Goal: Transaction & Acquisition: Purchase product/service

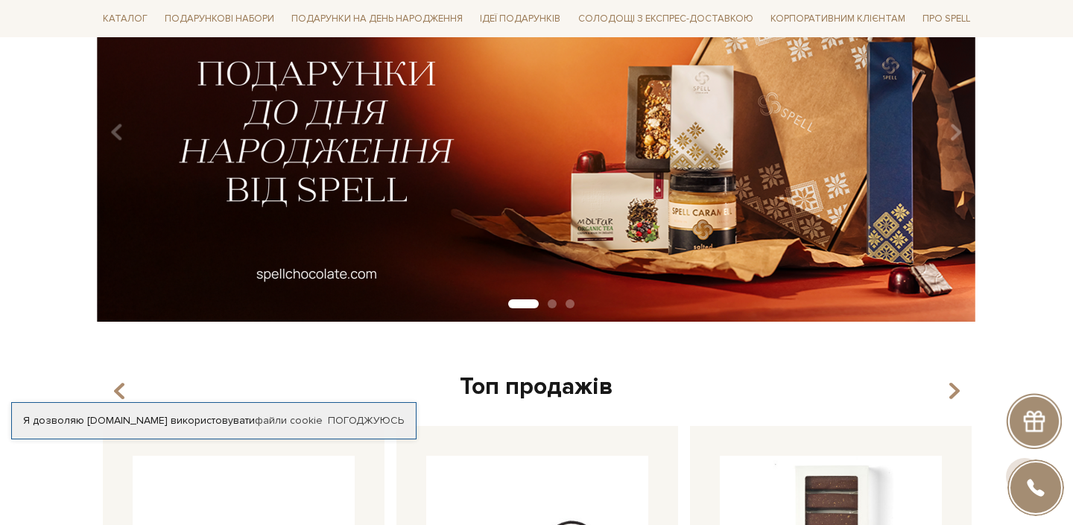
scroll to position [247, 0]
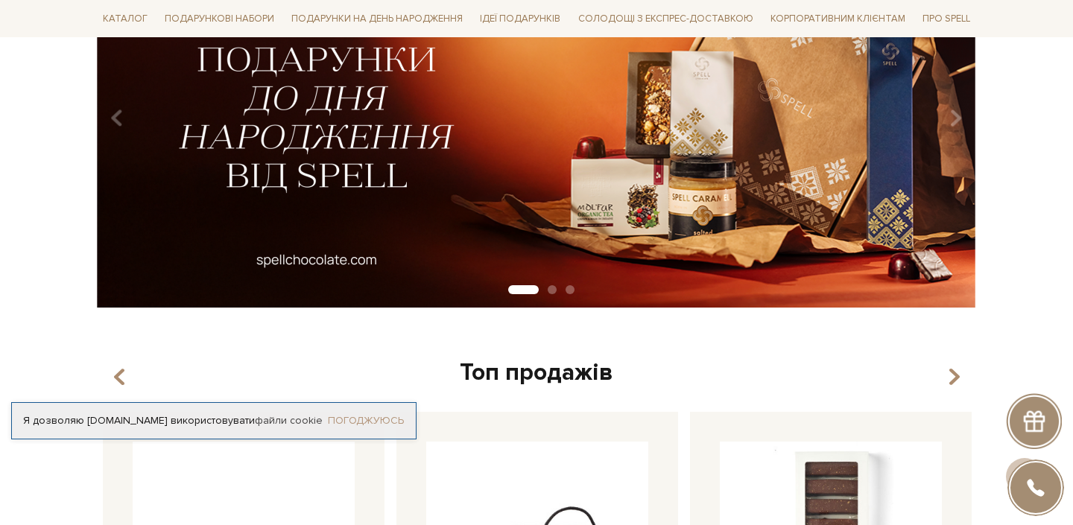
click at [361, 414] on link "Погоджуюсь" at bounding box center [366, 420] width 76 height 13
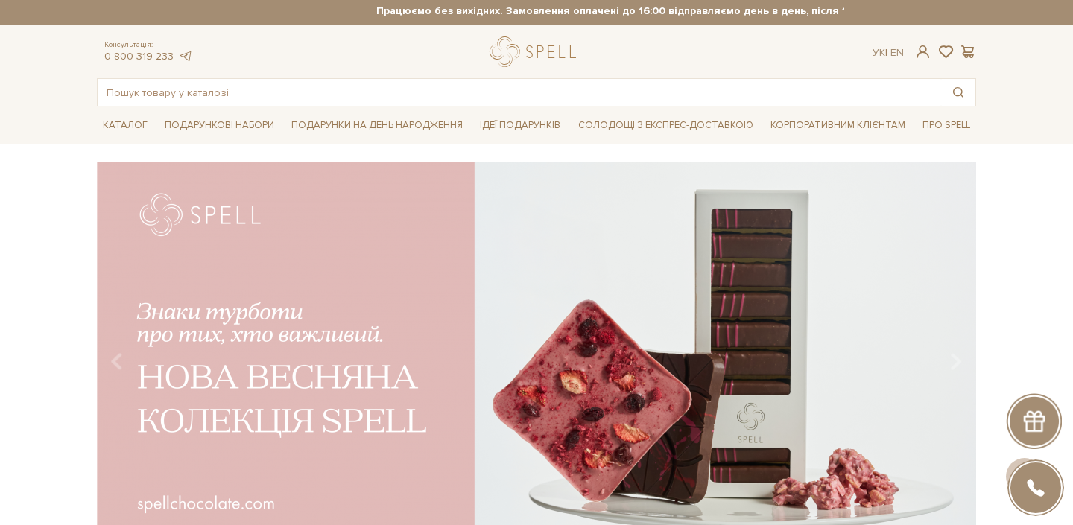
scroll to position [0, 0]
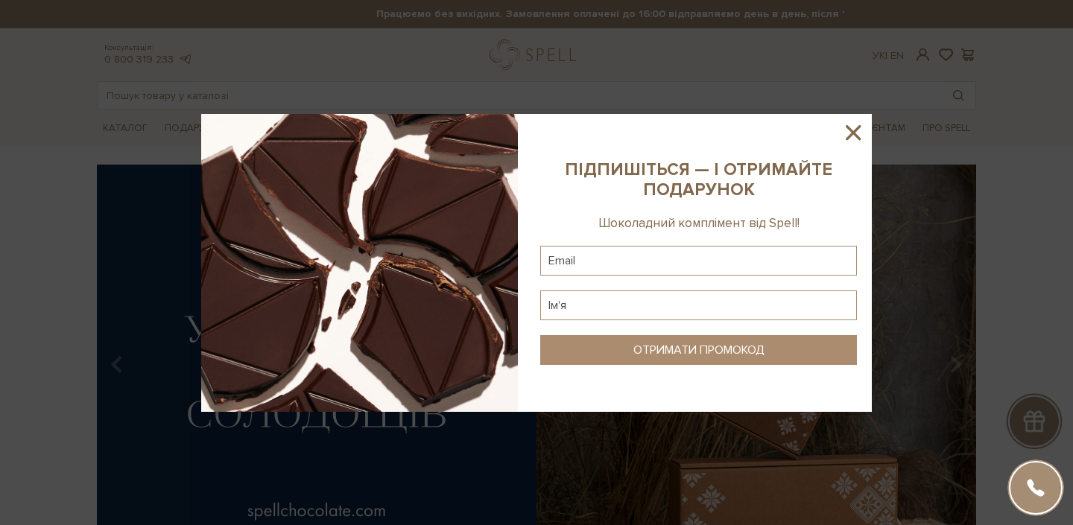
click at [861, 118] on sys-column-static at bounding box center [698, 263] width 347 height 298
click at [861, 126] on icon at bounding box center [853, 132] width 25 height 25
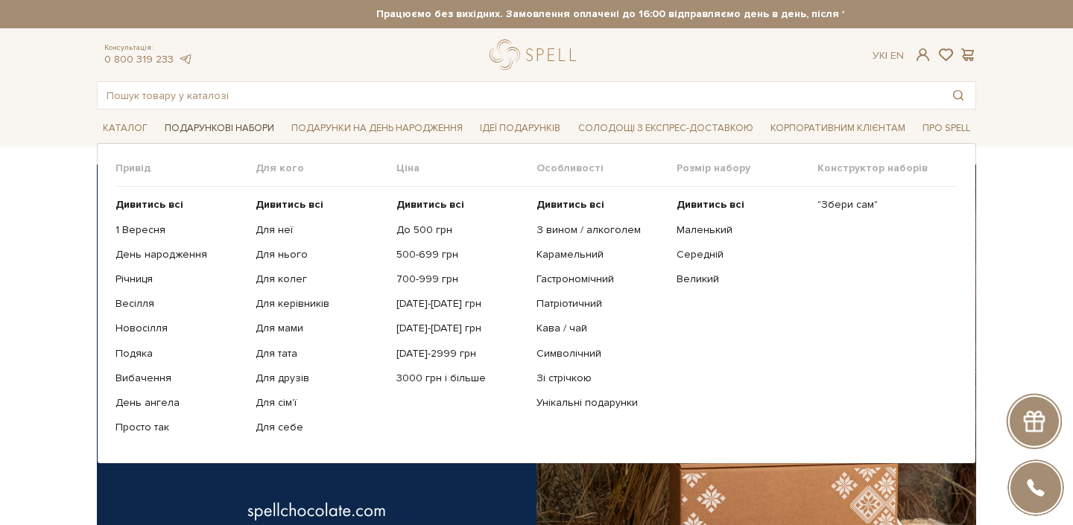
click at [241, 119] on span "Подарункові набори" at bounding box center [219, 128] width 121 height 23
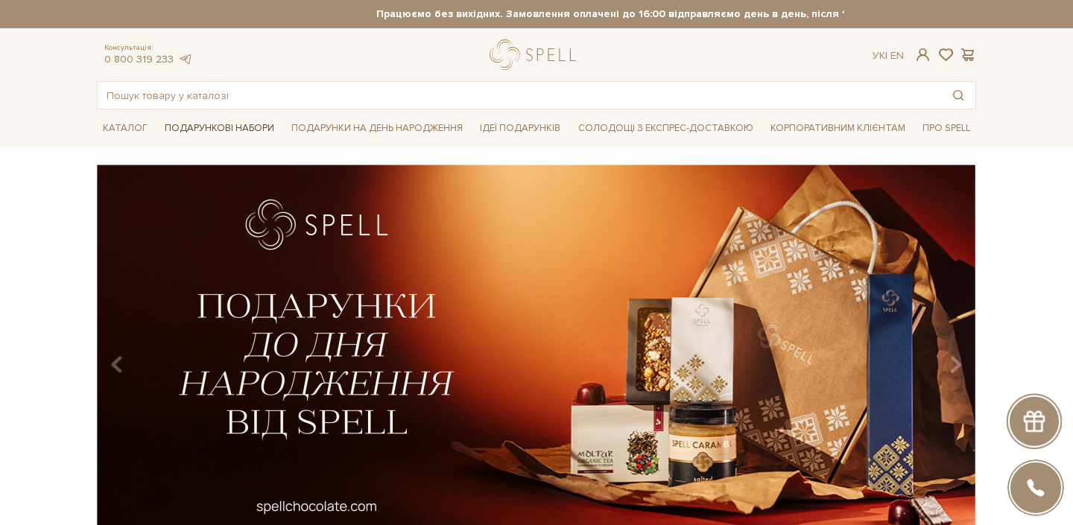
click at [246, 129] on span "Подарункові набори" at bounding box center [219, 128] width 121 height 23
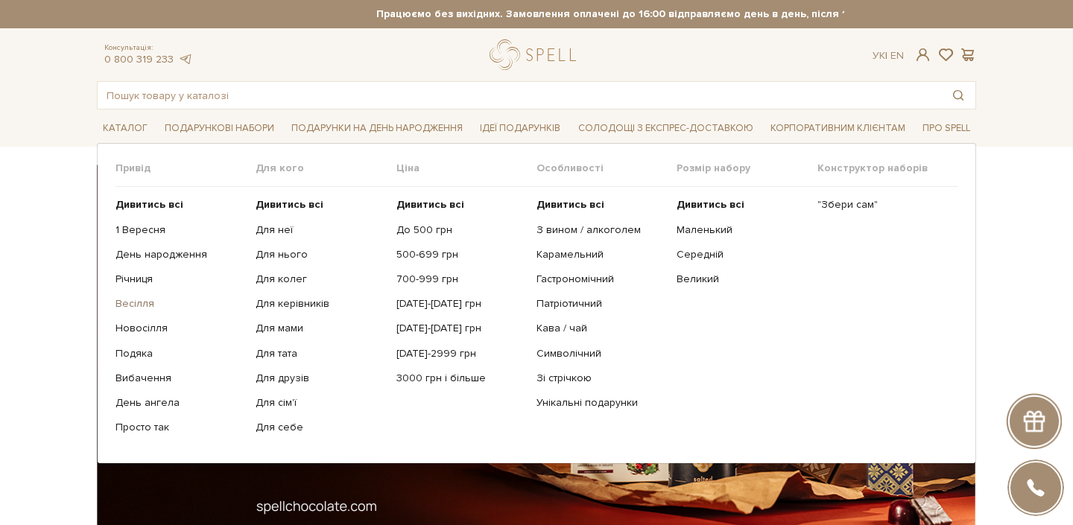
click at [133, 308] on link "Весілля" at bounding box center [180, 303] width 129 height 13
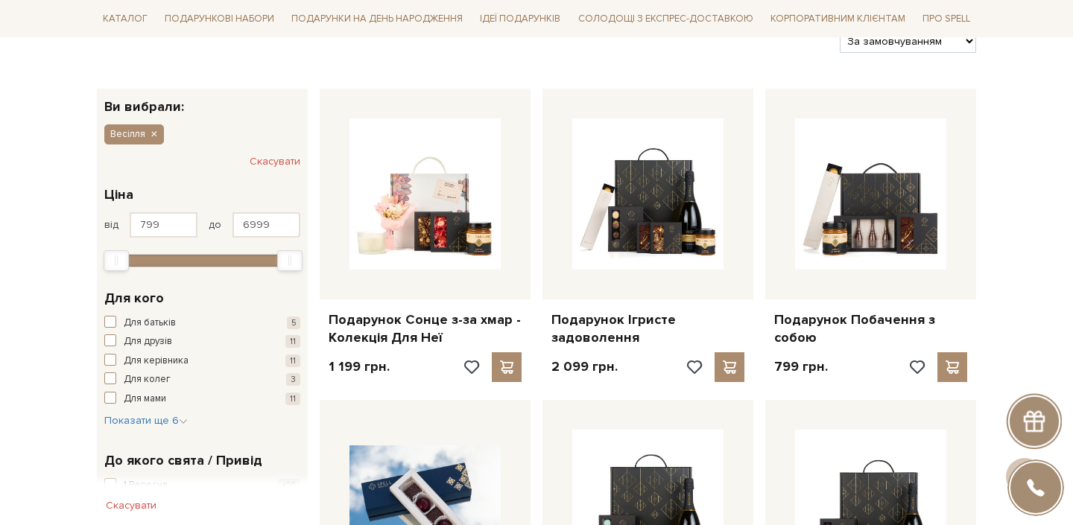
scroll to position [149, 0]
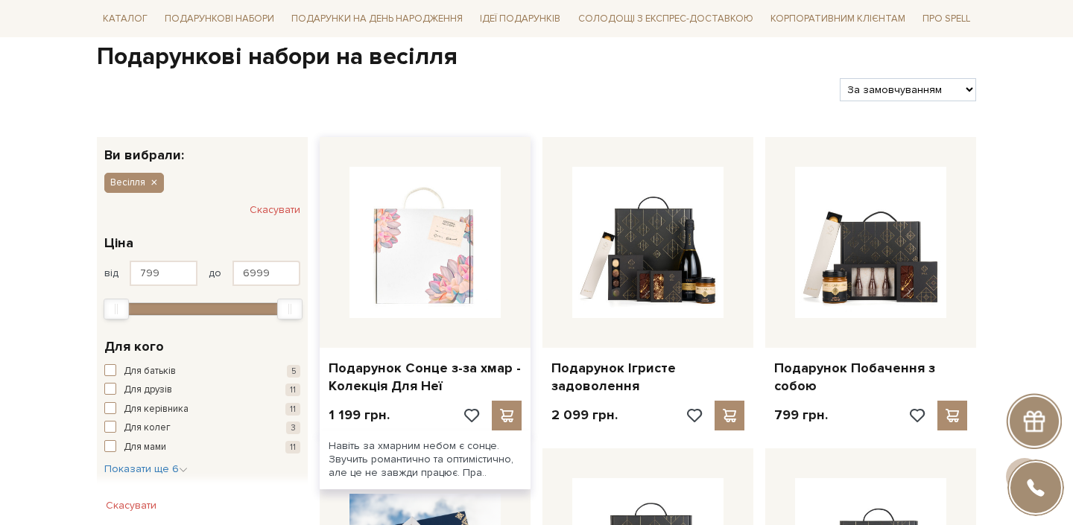
click at [385, 249] on img at bounding box center [424, 242] width 151 height 151
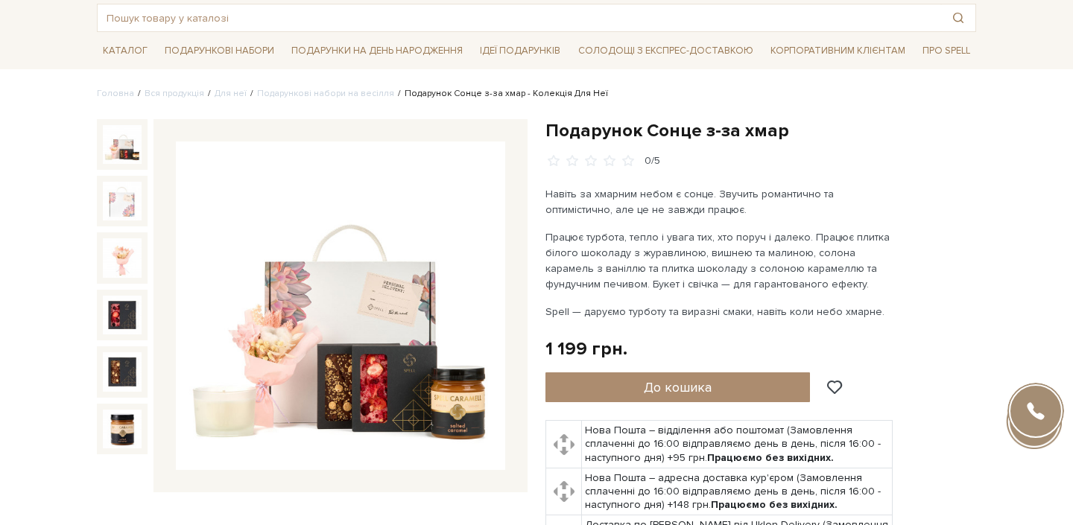
scroll to position [78, 0]
click at [686, 247] on p "Працює турбота, тепло і увага тих, хто поруч і далеко. Працює плитка білого шок…" at bounding box center [719, 260] width 349 height 63
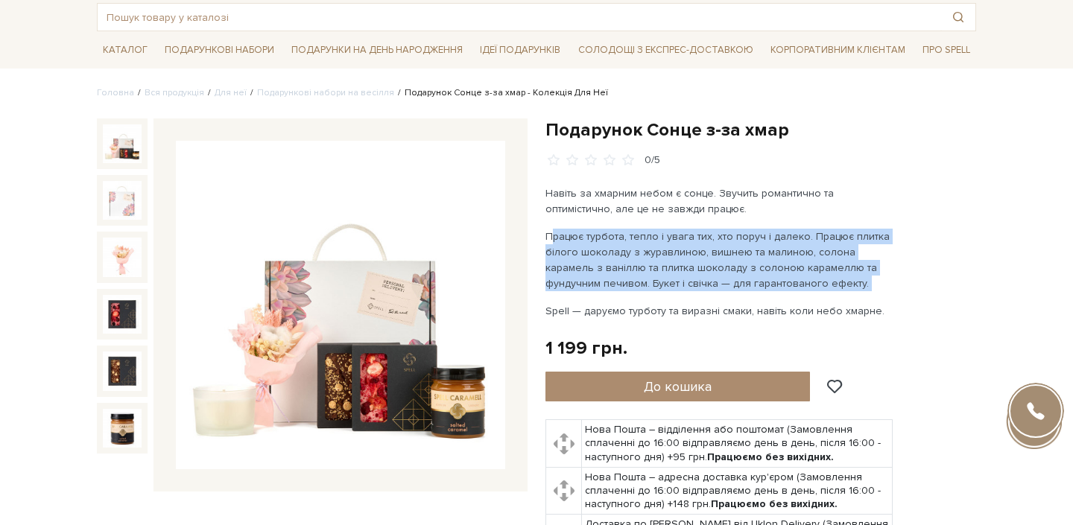
drag, startPoint x: 686, startPoint y: 247, endPoint x: 686, endPoint y: 308, distance: 61.1
click at [686, 257] on p "Працює турбота, тепло і увага тих, хто поруч і далеко. Працює плитка білого шок…" at bounding box center [719, 260] width 349 height 63
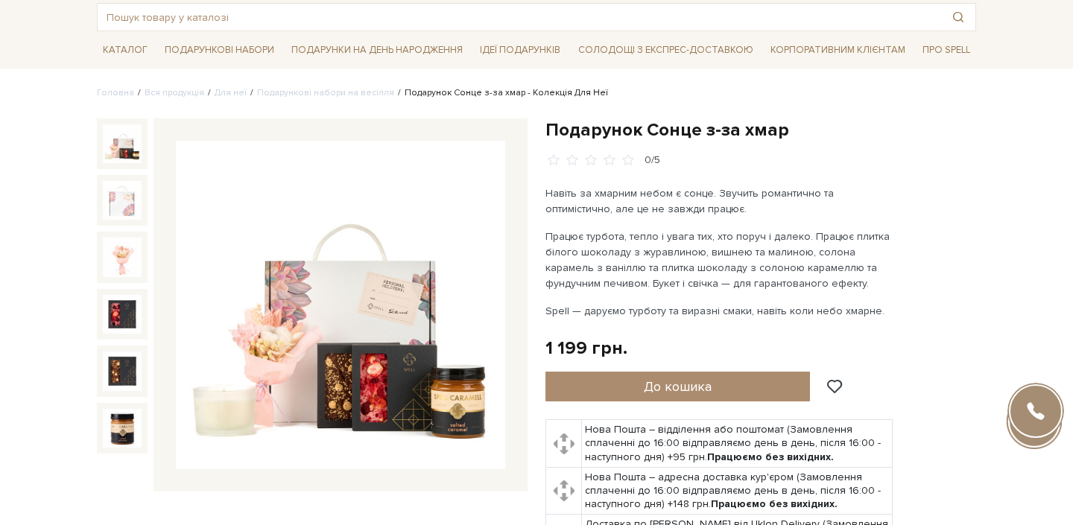
click at [686, 308] on p "Spell — даруємо турботу та виразні смаки, навіть коли небо хмарне." at bounding box center [719, 311] width 349 height 16
click at [665, 273] on p "Працює турбота, тепло і увага тих, хто поруч і далеко. Працює плитка білого шок…" at bounding box center [719, 260] width 349 height 63
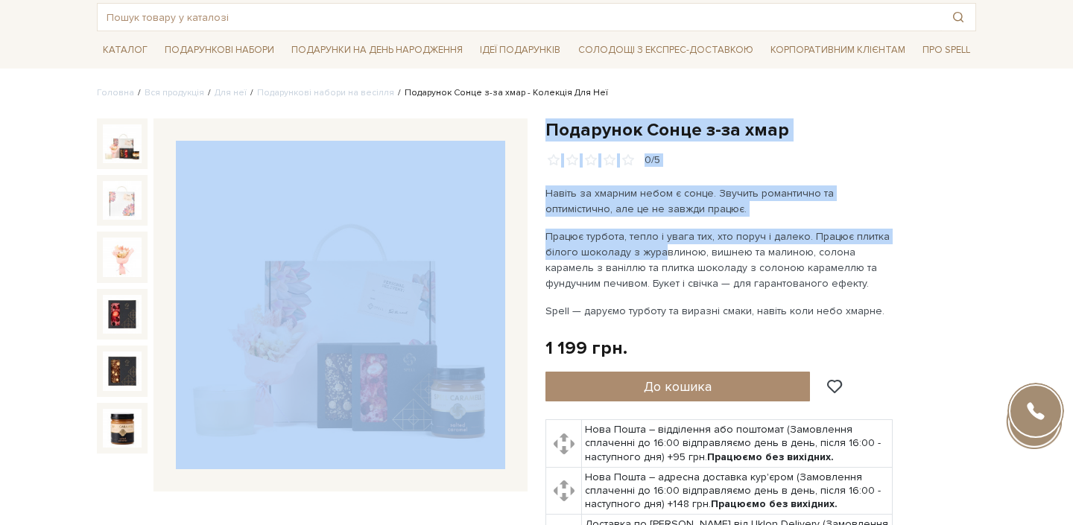
drag, startPoint x: 518, startPoint y: 234, endPoint x: 654, endPoint y: 245, distance: 136.1
click at [654, 245] on div "Подарунок Сонце з-за хмар 0/5 0/5" at bounding box center [536, 398] width 897 height 560
click at [652, 245] on p "Працює турбота, тепло і увага тих, хто поруч і далеко. Працює плитка білого шок…" at bounding box center [719, 260] width 349 height 63
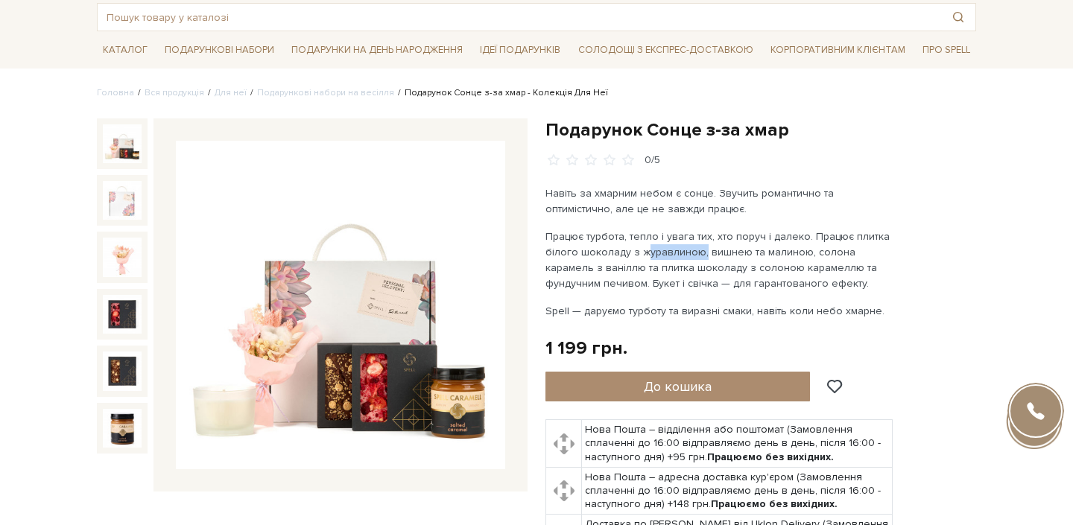
click at [652, 245] on p "Працює турбота, тепло і увага тих, хто поруч і далеко. Працює плитка білого шок…" at bounding box center [719, 260] width 349 height 63
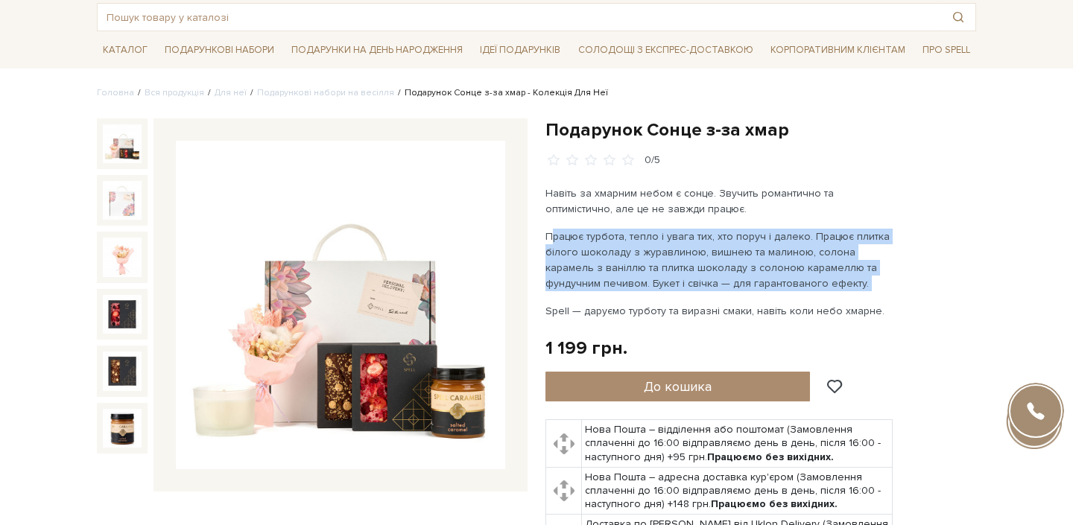
drag, startPoint x: 652, startPoint y: 245, endPoint x: 657, endPoint y: 279, distance: 34.6
click at [657, 279] on p "Працює турбота, тепло і увага тих, хто поруч і далеко. Працює плитка білого шок…" at bounding box center [719, 260] width 349 height 63
click at [657, 285] on p "Працює турбота, тепло і увага тих, хто поруч і далеко. Працює плитка білого шок…" at bounding box center [719, 260] width 349 height 63
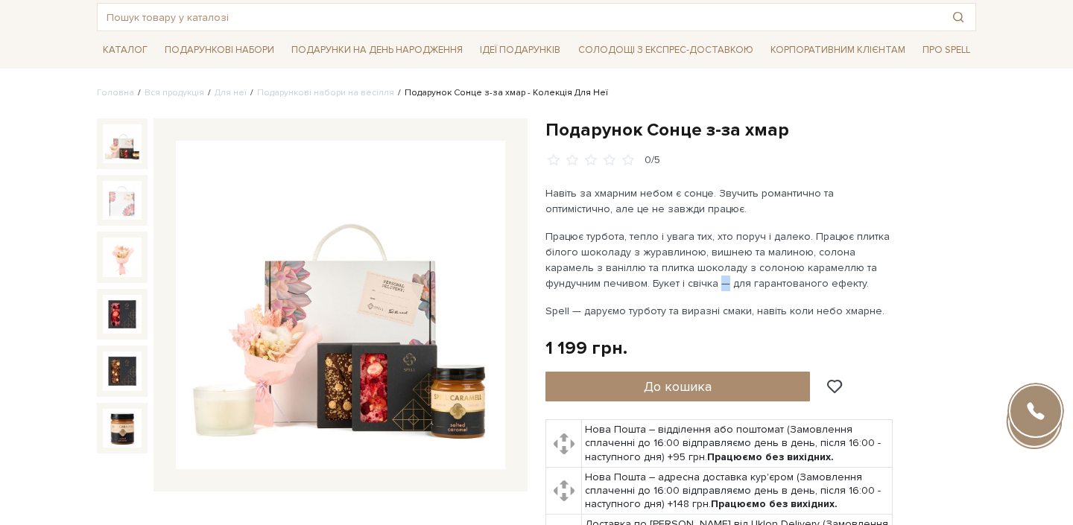
click at [657, 285] on p "Працює турбота, тепло і увага тих, хто поруч і далеко. Працює плитка білого шок…" at bounding box center [719, 260] width 349 height 63
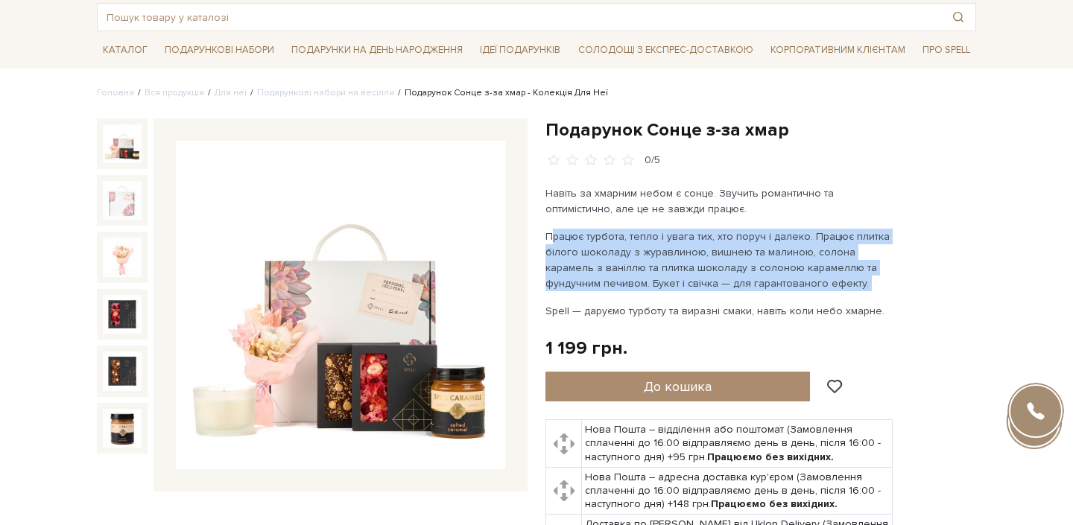
drag, startPoint x: 657, startPoint y: 285, endPoint x: 647, endPoint y: 285, distance: 9.7
click at [647, 285] on p "Працює турбота, тепло і увага тих, хто поруч і далеко. Працює плитка білого шок…" at bounding box center [719, 260] width 349 height 63
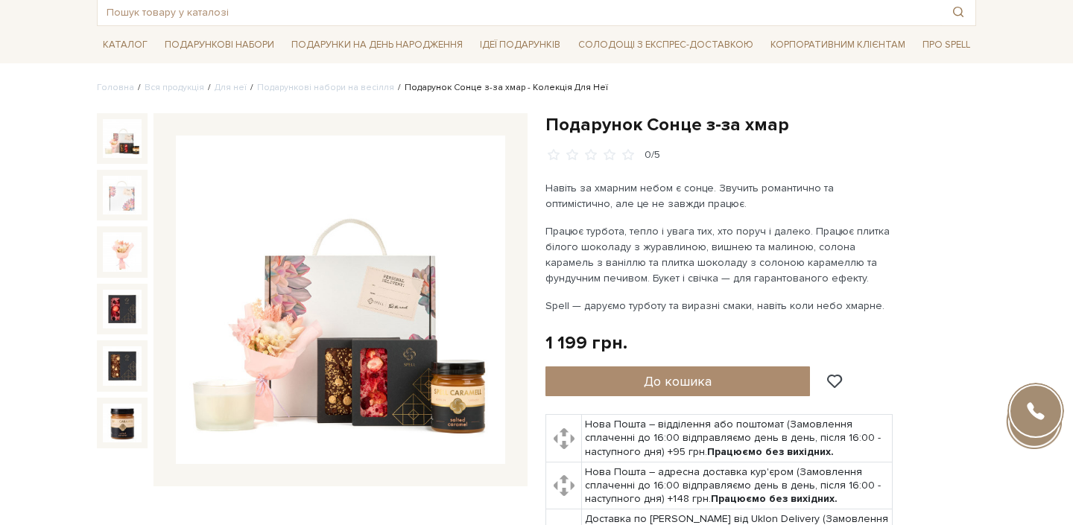
scroll to position [89, 0]
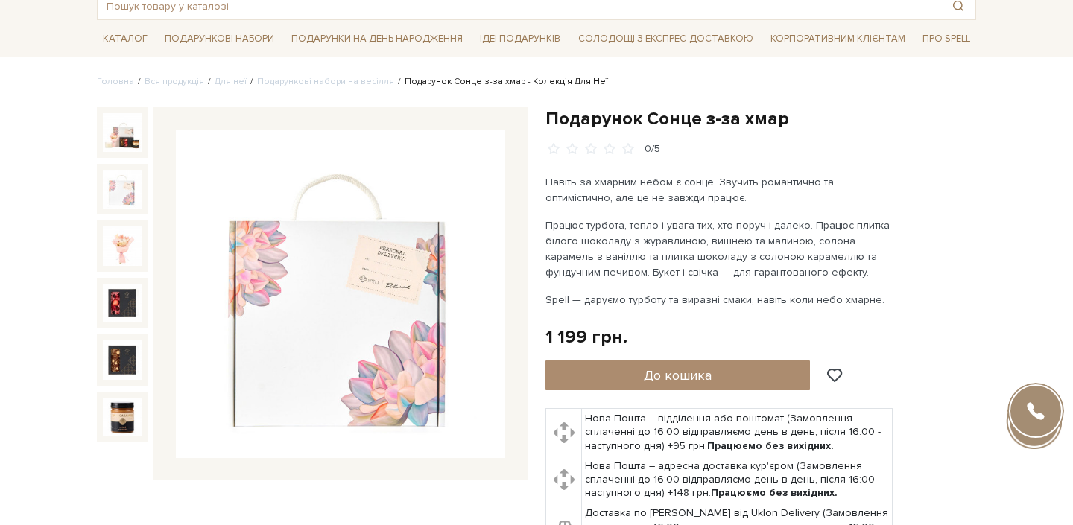
click at [130, 194] on img at bounding box center [122, 189] width 39 height 39
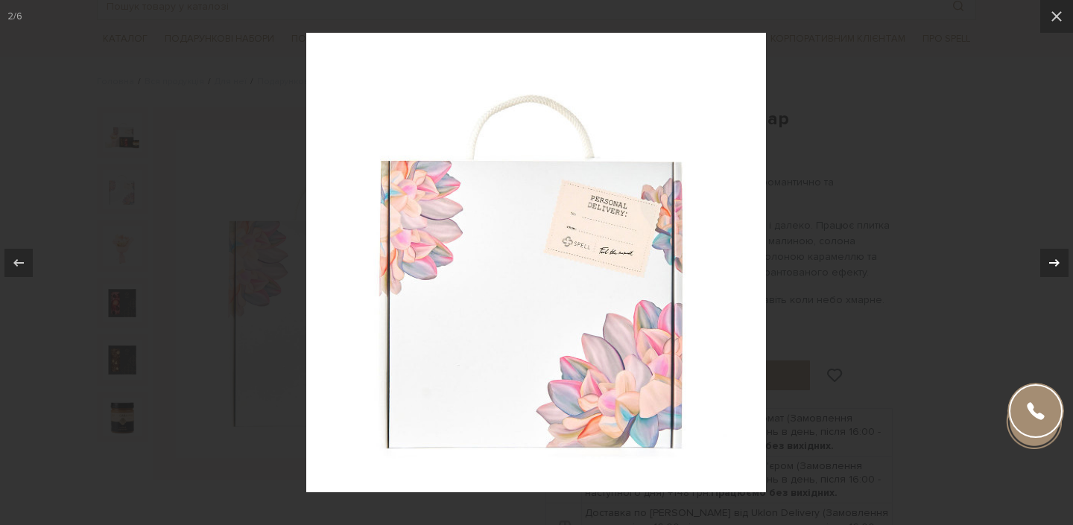
click at [1060, 266] on icon at bounding box center [1055, 263] width 18 height 18
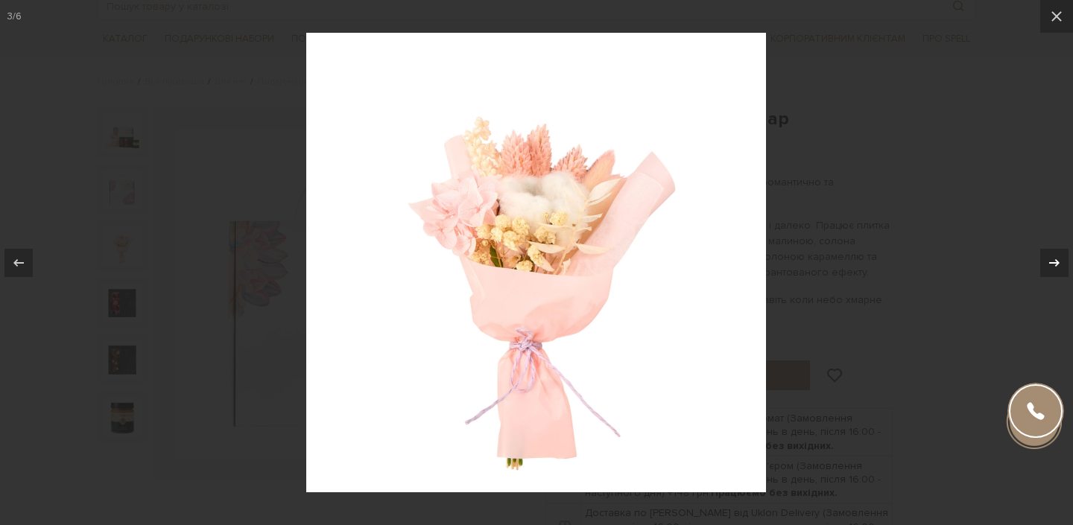
click at [1060, 266] on icon at bounding box center [1055, 263] width 18 height 18
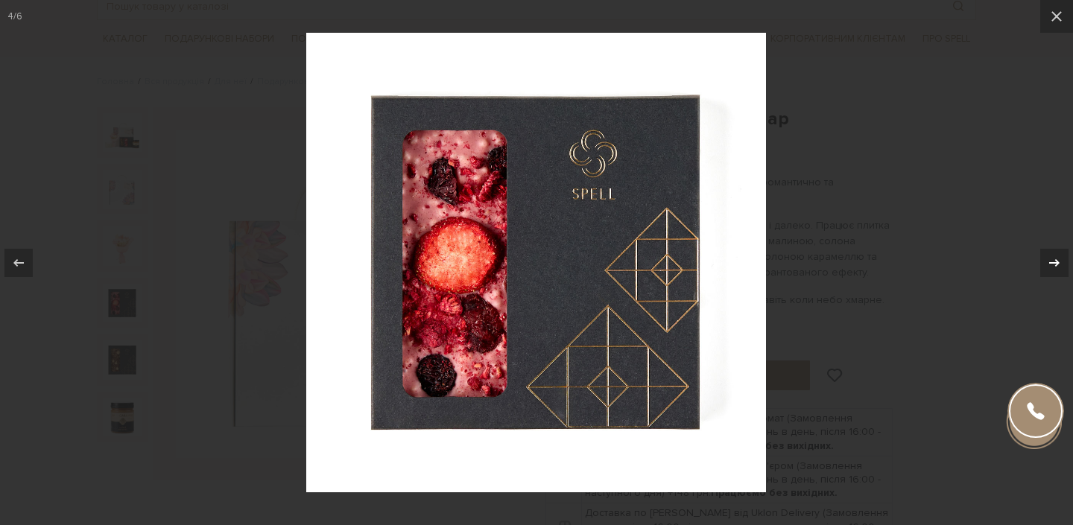
click at [1060, 266] on icon at bounding box center [1055, 263] width 18 height 18
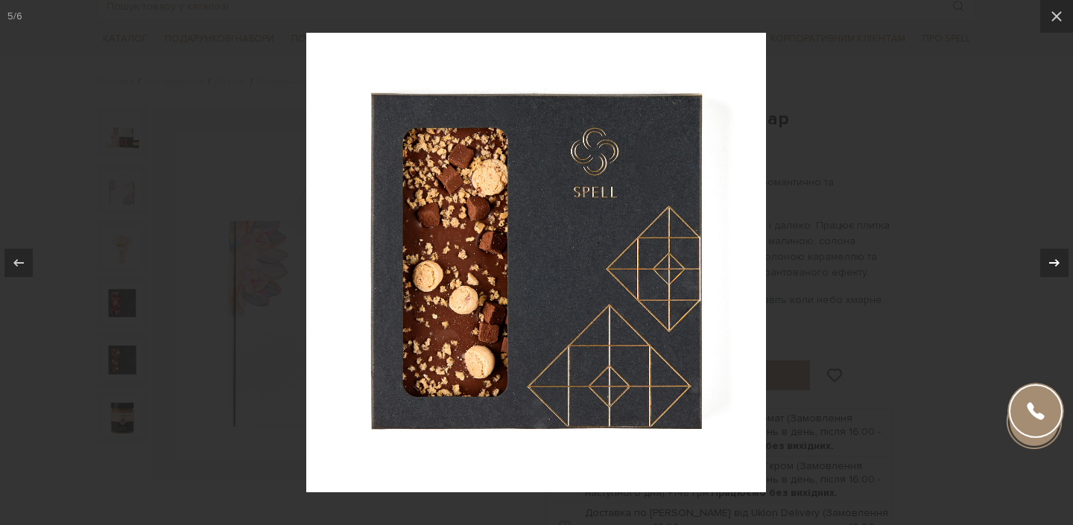
click at [1060, 266] on icon at bounding box center [1055, 263] width 18 height 18
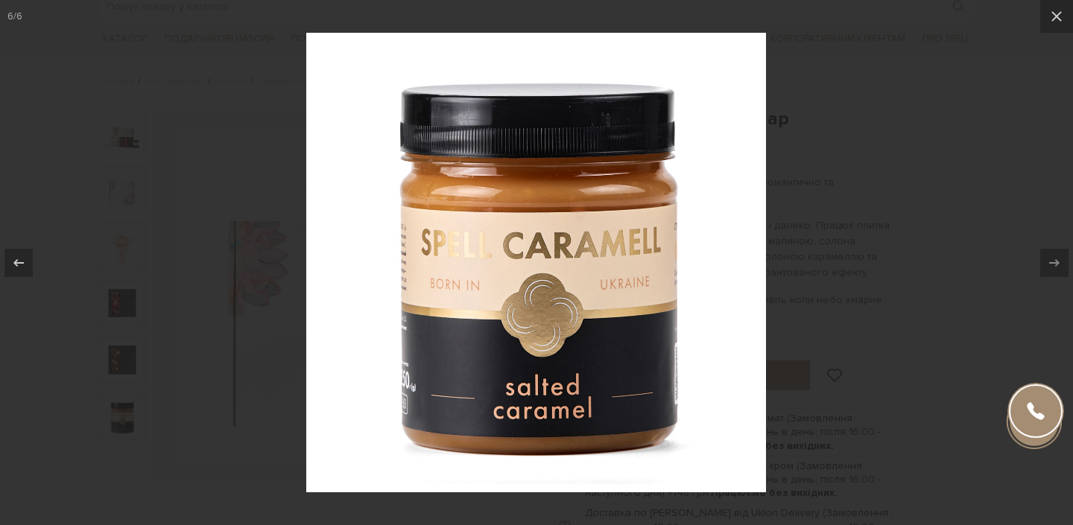
click at [950, 285] on div at bounding box center [536, 262] width 1073 height 525
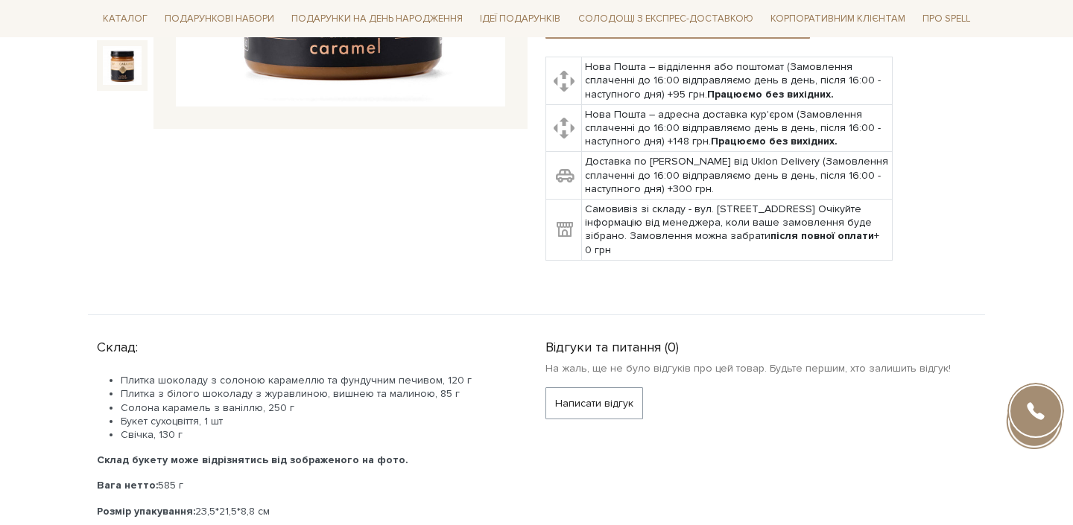
scroll to position [443, 0]
click at [129, 400] on li "Солона карамель з ваніллю, 250 г" at bounding box center [315, 406] width 389 height 13
click at [126, 376] on li "Плитка шоколаду з солоною карамеллю та фундучним печивом, 120 г" at bounding box center [315, 379] width 389 height 13
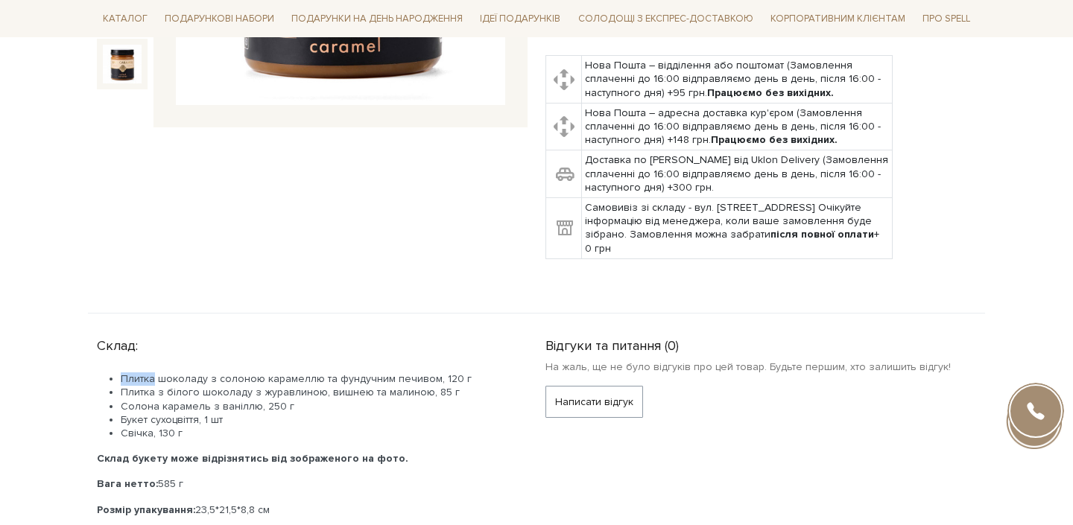
click at [126, 376] on li "Плитка шоколаду з солоною карамеллю та фундучним печивом, 120 г" at bounding box center [315, 379] width 389 height 13
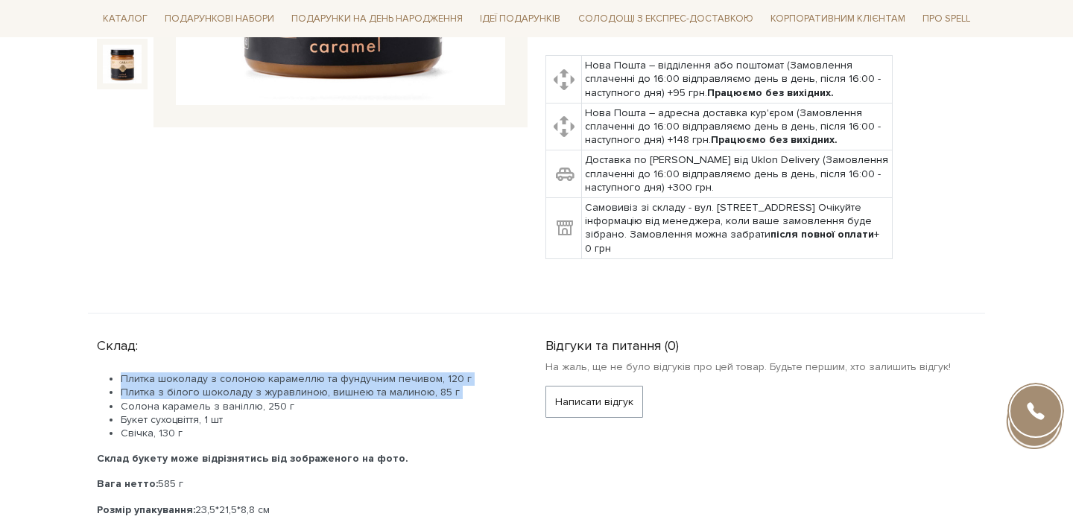
drag, startPoint x: 126, startPoint y: 376, endPoint x: 130, endPoint y: 393, distance: 17.5
click at [130, 393] on ul "Плитка шоколаду з солоною карамеллю та фундучним печивом, 120 г Плитка з білого…" at bounding box center [303, 407] width 413 height 68
click at [130, 393] on li "Плитка з білого шоколаду з журавлиною, вишнею та малиною, 85 г" at bounding box center [315, 392] width 389 height 13
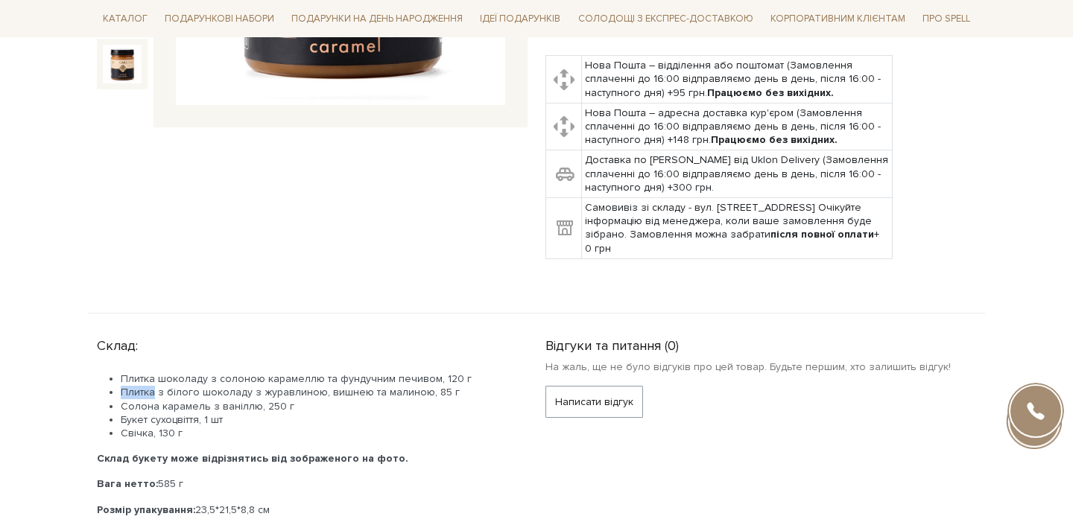
click at [130, 393] on li "Плитка з білого шоколаду з журавлиною, вишнею та малиною, 85 г" at bounding box center [315, 392] width 389 height 13
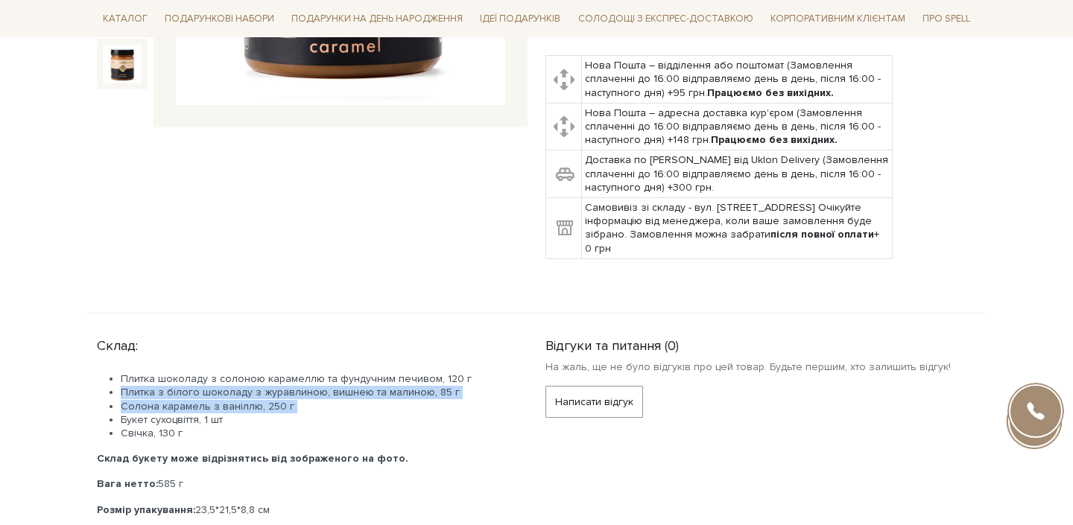
drag, startPoint x: 130, startPoint y: 393, endPoint x: 131, endPoint y: 400, distance: 7.6
click at [131, 400] on ul "Плитка шоколаду з солоною карамеллю та фундучним печивом, 120 г Плитка з білого…" at bounding box center [303, 407] width 413 height 68
click at [131, 400] on li "Солона карамель з ваніллю, 250 г" at bounding box center [315, 406] width 389 height 13
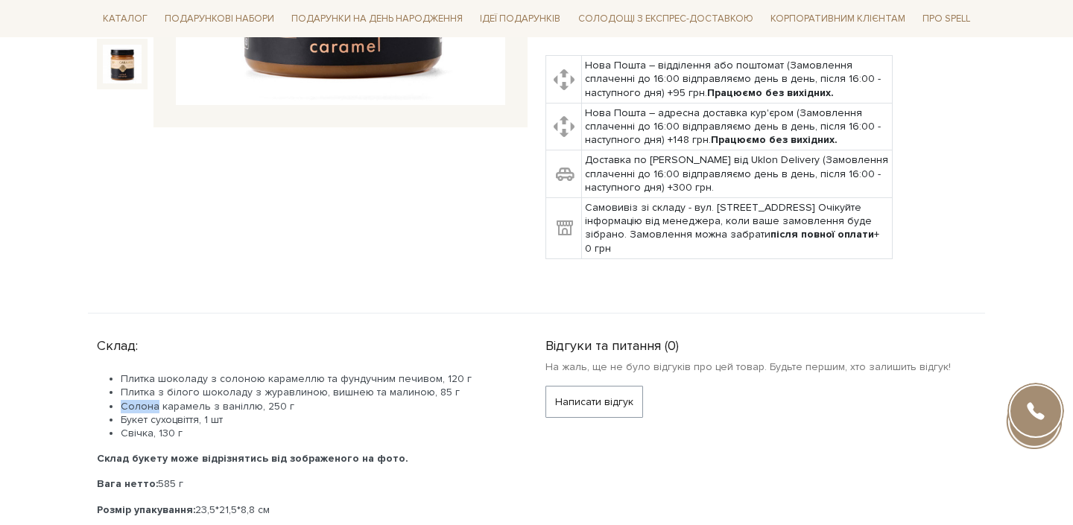
click at [131, 400] on li "Солона карамель з ваніллю, 250 г" at bounding box center [315, 406] width 389 height 13
drag, startPoint x: 131, startPoint y: 400, endPoint x: 140, endPoint y: 420, distance: 21.3
click at [140, 420] on ul "Плитка шоколаду з солоною карамеллю та фундучним печивом, 120 г Плитка з білого…" at bounding box center [303, 407] width 413 height 68
click at [140, 420] on li "Букет сухоцвіття, 1 шт" at bounding box center [315, 420] width 389 height 13
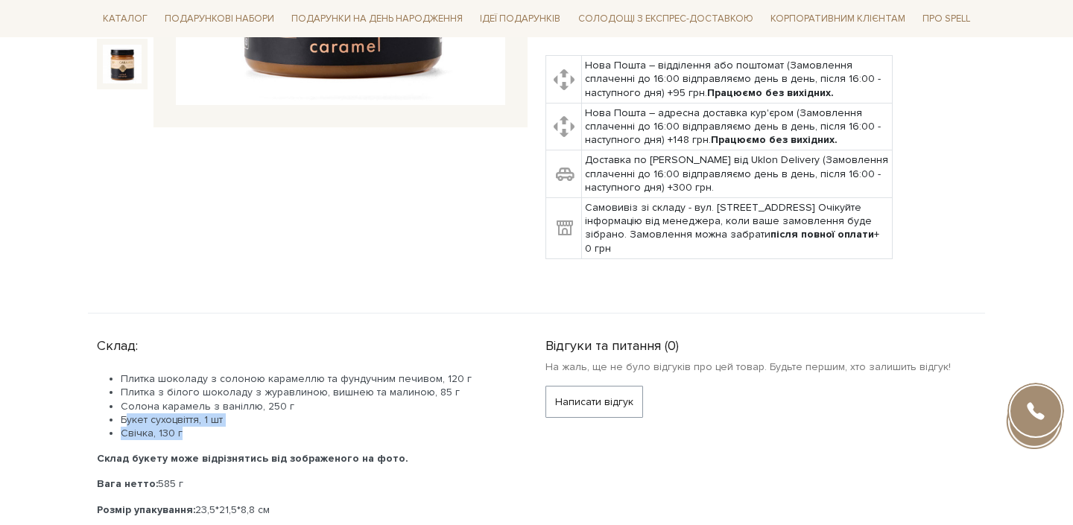
drag, startPoint x: 140, startPoint y: 420, endPoint x: 143, endPoint y: 430, distance: 10.9
click at [143, 430] on ul "Плитка шоколаду з солоною карамеллю та фундучним печивом, 120 г Плитка з білого…" at bounding box center [303, 407] width 413 height 68
click at [143, 430] on li "Свічка, 130 г" at bounding box center [315, 433] width 389 height 13
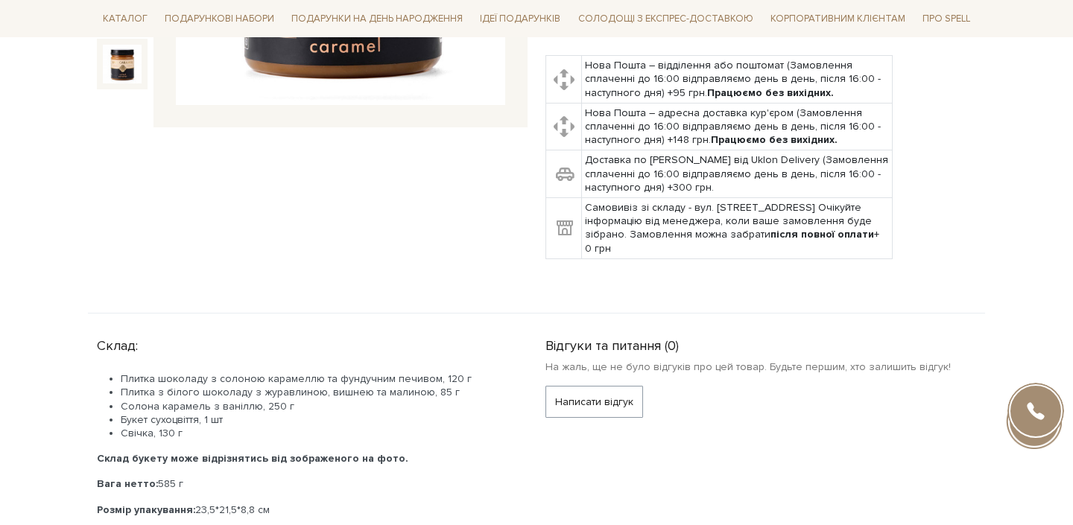
click at [143, 446] on div "Плитка шоколаду з солоною карамеллю та фундучним печивом, 120 г Плитка з білого…" at bounding box center [303, 458] width 413 height 170
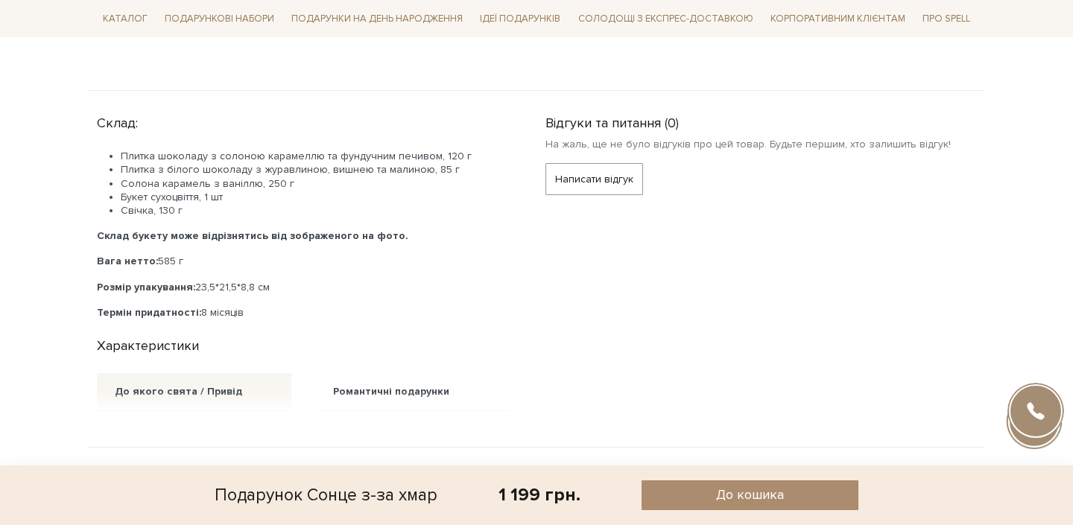
scroll to position [678, 0]
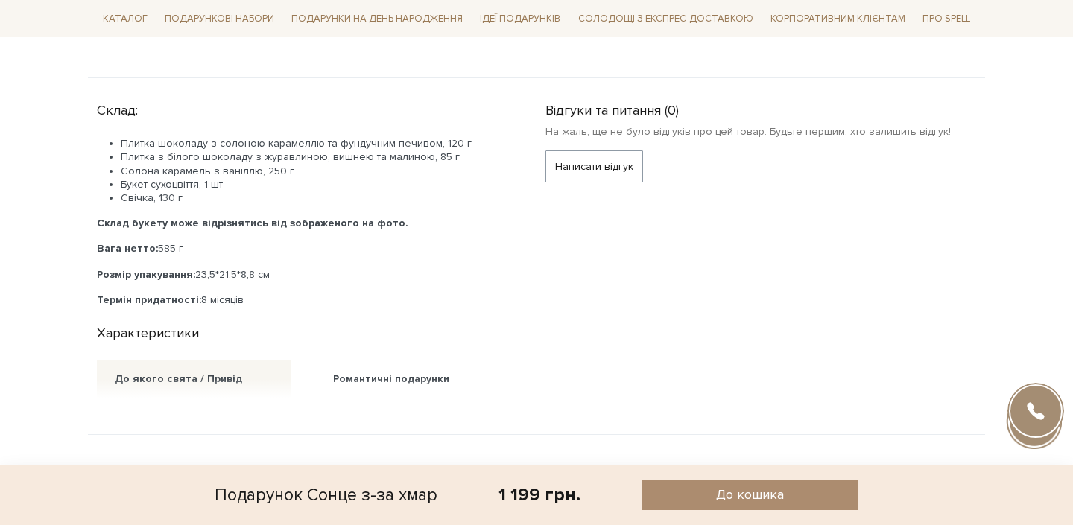
click at [271, 262] on div "Плитка шоколаду з солоною карамеллю та фундучним печивом, 120 г Плитка з білого…" at bounding box center [303, 222] width 413 height 170
click at [271, 316] on div "Склад: Плитка шоколаду з солоною карамеллю та фундучним печивом, 120 г Плитка з…" at bounding box center [312, 247] width 449 height 303
click at [271, 333] on div "Характеристики" at bounding box center [303, 330] width 431 height 23
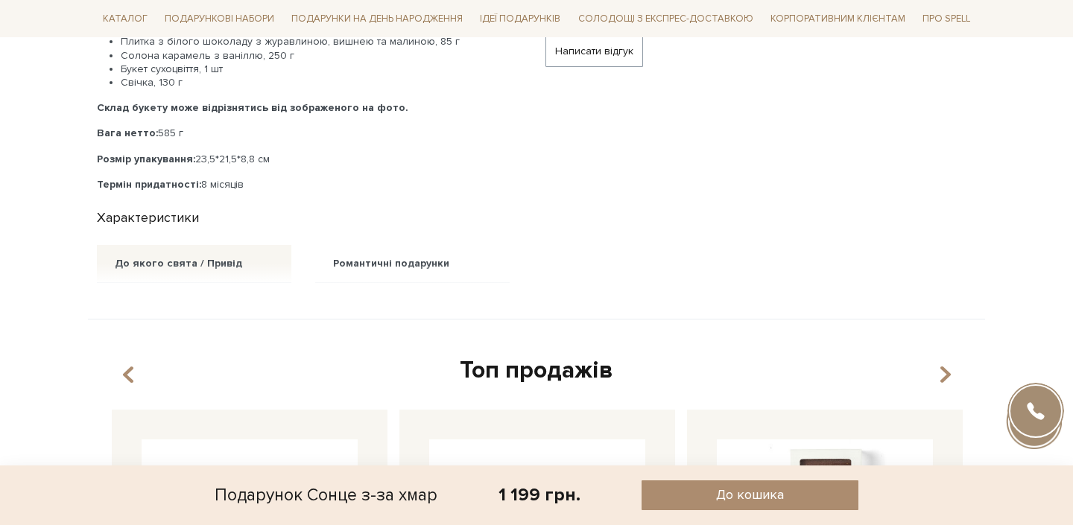
scroll to position [803, 0]
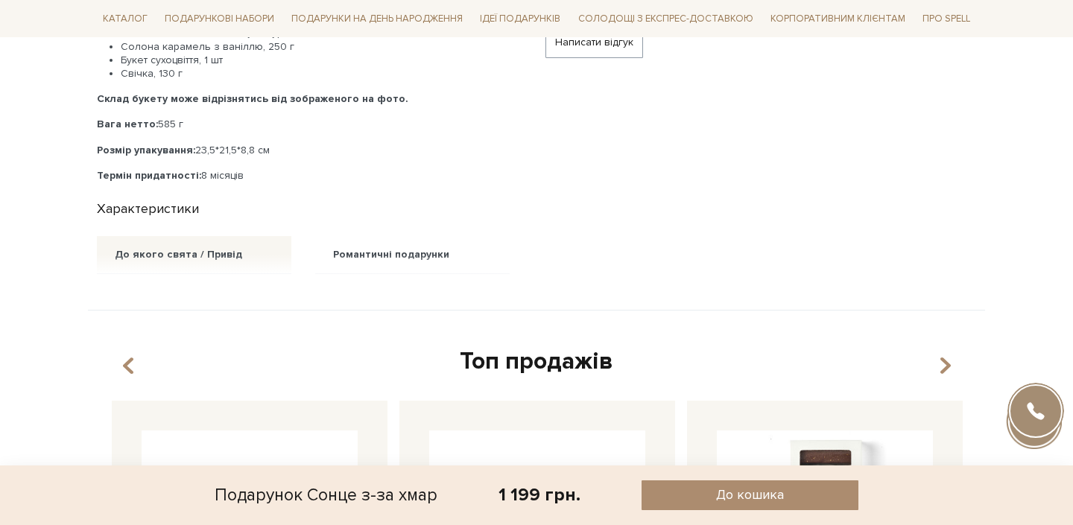
click at [227, 252] on div "До якого свята / Привід" at bounding box center [178, 254] width 127 height 13
click at [349, 252] on div "Романтичні подарунки" at bounding box center [391, 254] width 116 height 13
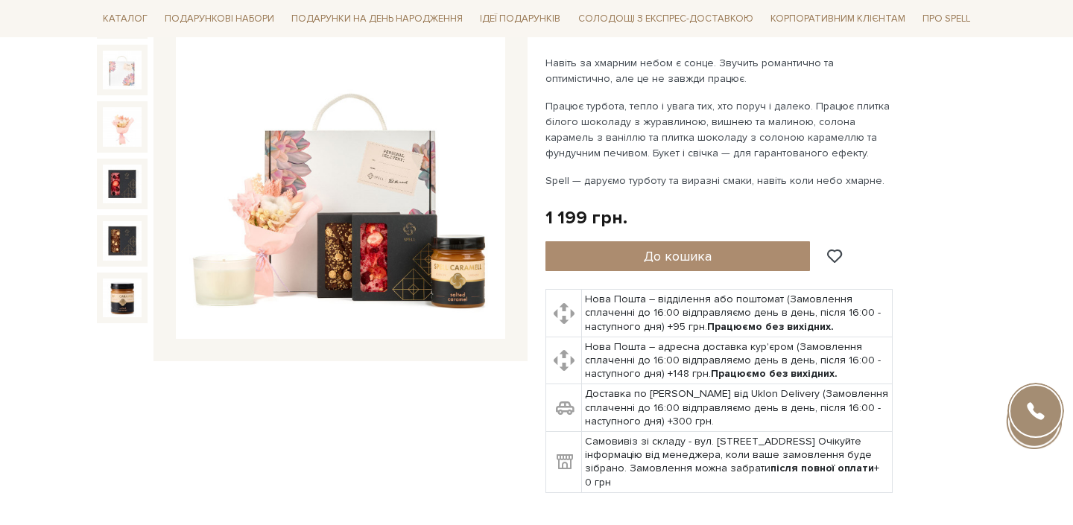
scroll to position [210, 0]
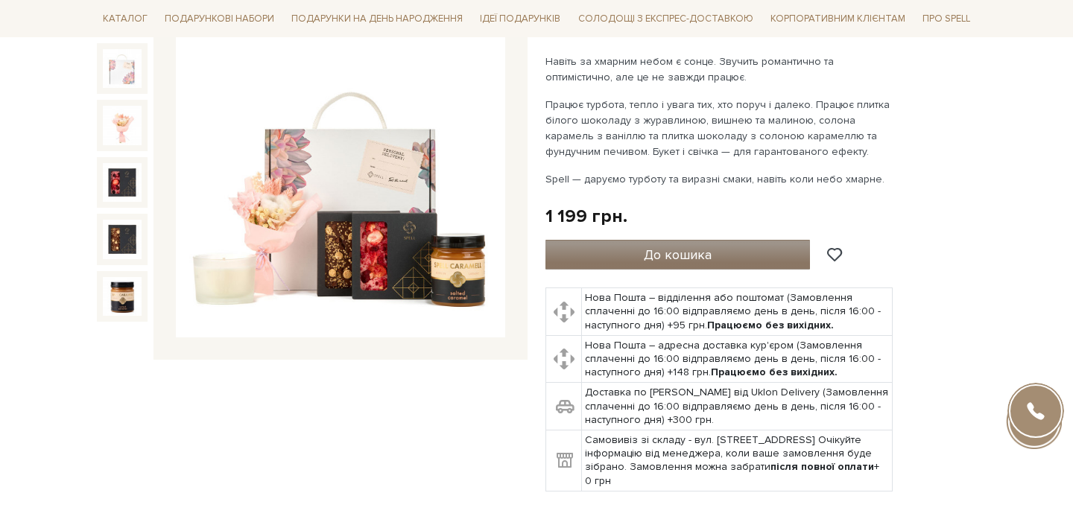
click at [629, 258] on button "До кошика" at bounding box center [677, 255] width 265 height 30
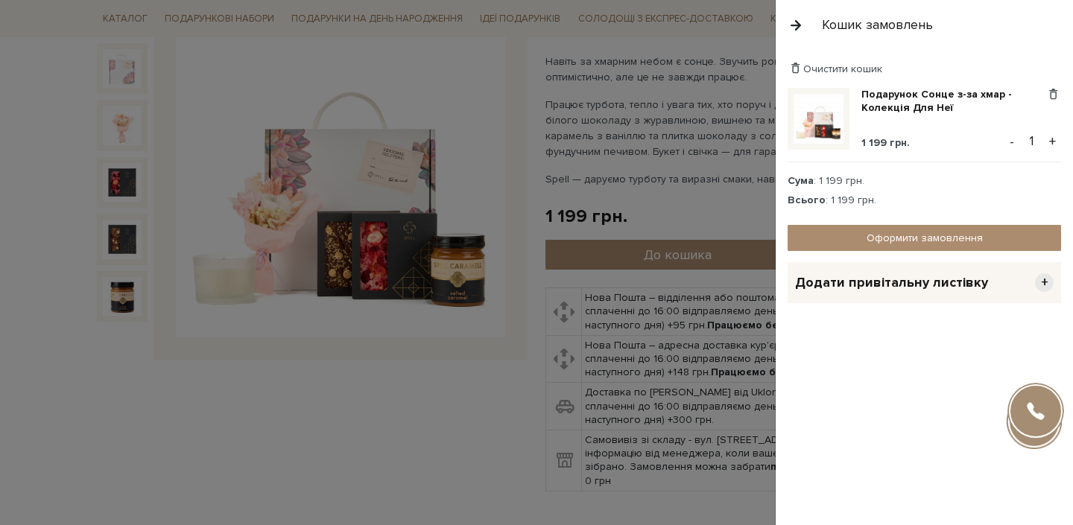
click at [1051, 282] on span "+" at bounding box center [1044, 282] width 19 height 19
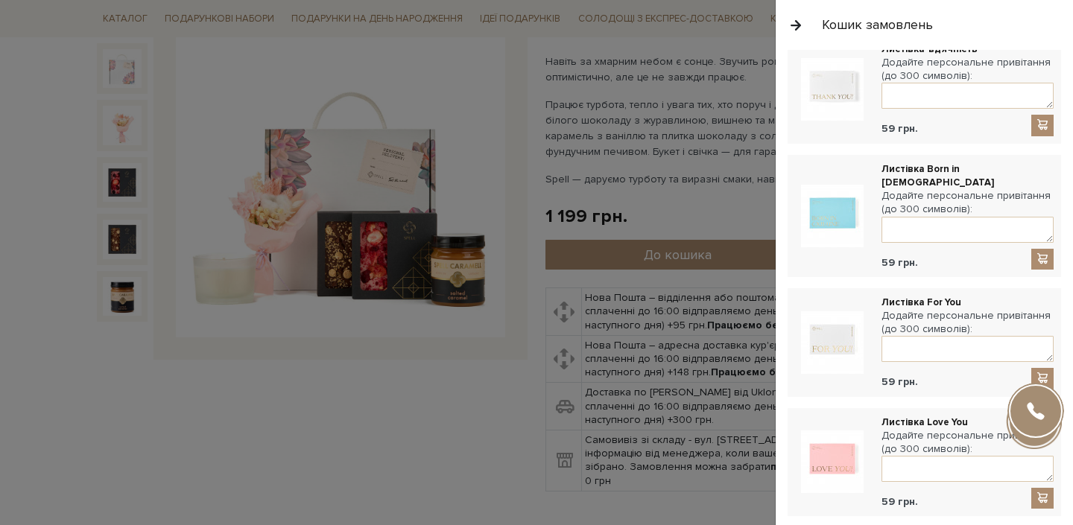
scroll to position [846, 0]
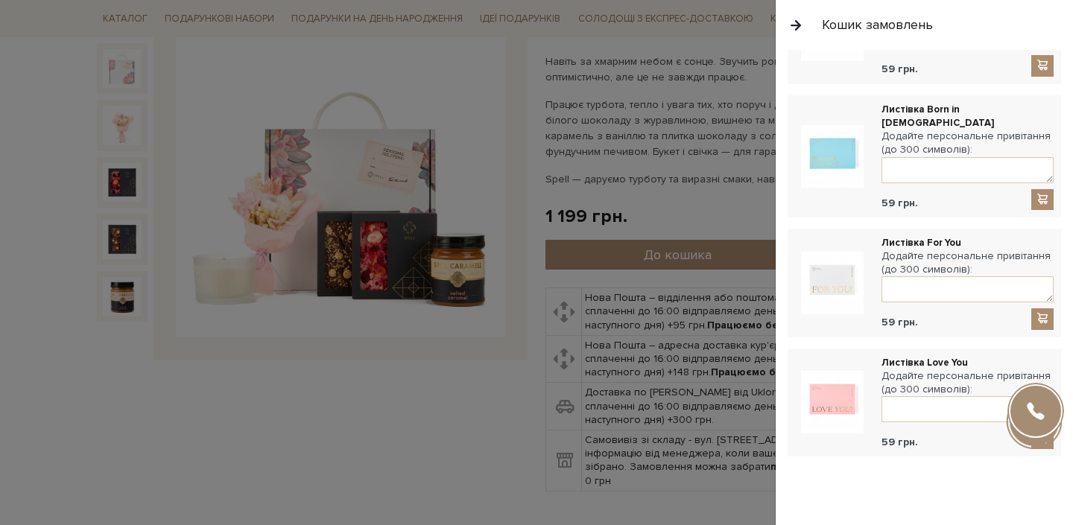
click at [934, 260] on label "Додайте персональне привітання (до 300 символів):" at bounding box center [968, 263] width 172 height 27
click at [934, 303] on div "59 грн." at bounding box center [968, 316] width 172 height 27
click at [934, 279] on textarea at bounding box center [968, 289] width 172 height 26
type textarea "H"
type textarea "Русланко, вітаємо вас з вашим"
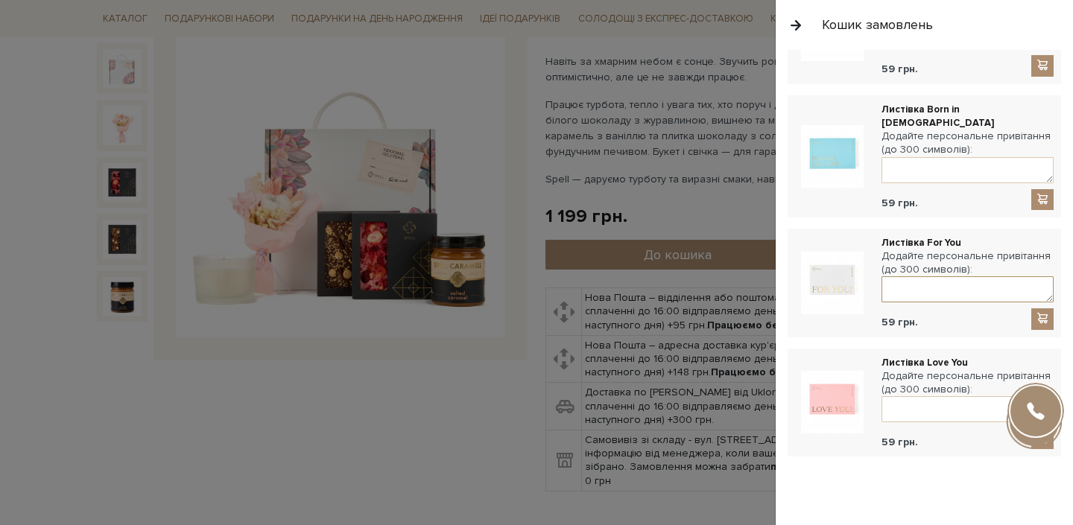
paste textarea "вітаємо тебе з новим щасливим етапом! Бажаємо любові, підтримки, радості в кожн…"
click at [890, 277] on textarea "вітаємо тебе з новим щасливим етапом! Бажаємо любові, підтримки, радості в кожн…" at bounding box center [968, 289] width 172 height 26
click at [977, 276] on textarea "Русланко, вітаємо тебе з новим щасливим етапом! Бажаємо любові, підтримки, радо…" at bounding box center [968, 289] width 172 height 26
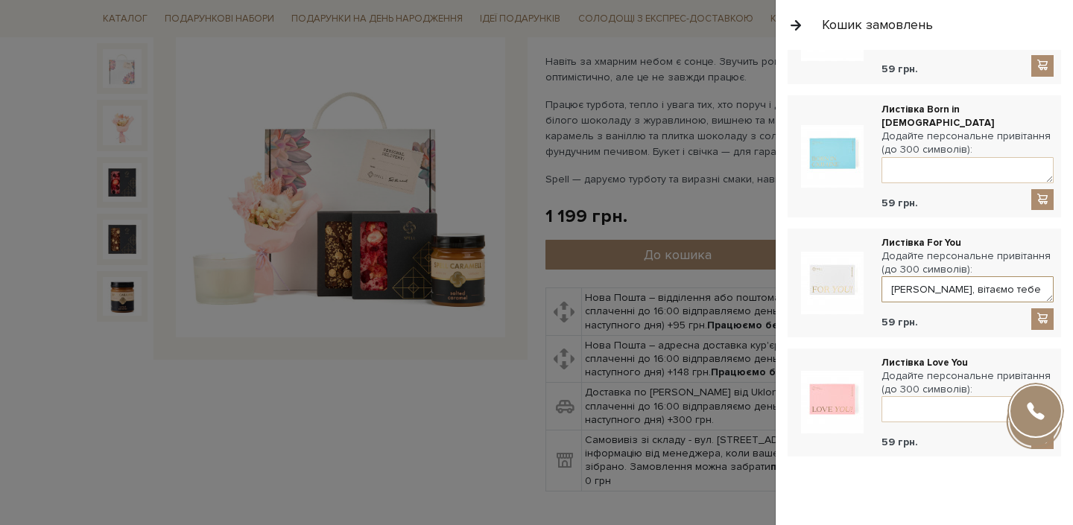
click at [990, 276] on textarea "Русланко, вітаємо тебе з новим щасливим етапом! Бажаємо любові, підтримки, радо…" at bounding box center [968, 289] width 172 height 26
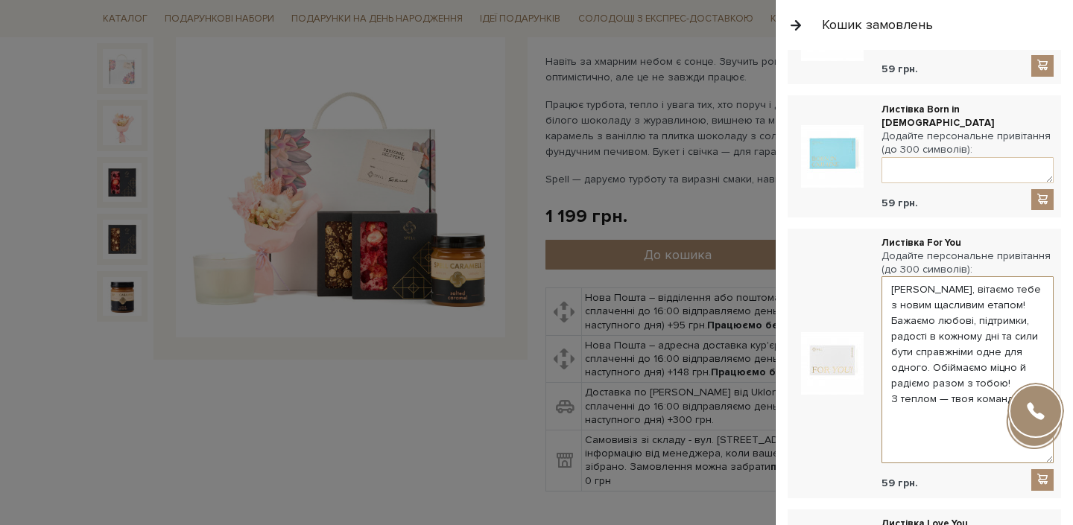
drag, startPoint x: 1051, startPoint y: 285, endPoint x: 1041, endPoint y: 441, distance: 156.8
click at [1041, 442] on textarea "Русланко, вітаємо тебе з новим щасливим етапом! Бажаємо любові, підтримки, радо…" at bounding box center [968, 369] width 172 height 187
click at [909, 360] on textarea "Русланко, вітаємо вас з новим щасливим етапом! Бажаємо любові, підтримки, радос…" at bounding box center [968, 367] width 172 height 183
click at [949, 369] on textarea "Русланко, вітаємо вас з новим щасливим етапом! Бажаємо любові, підтримки, радос…" at bounding box center [968, 367] width 172 height 183
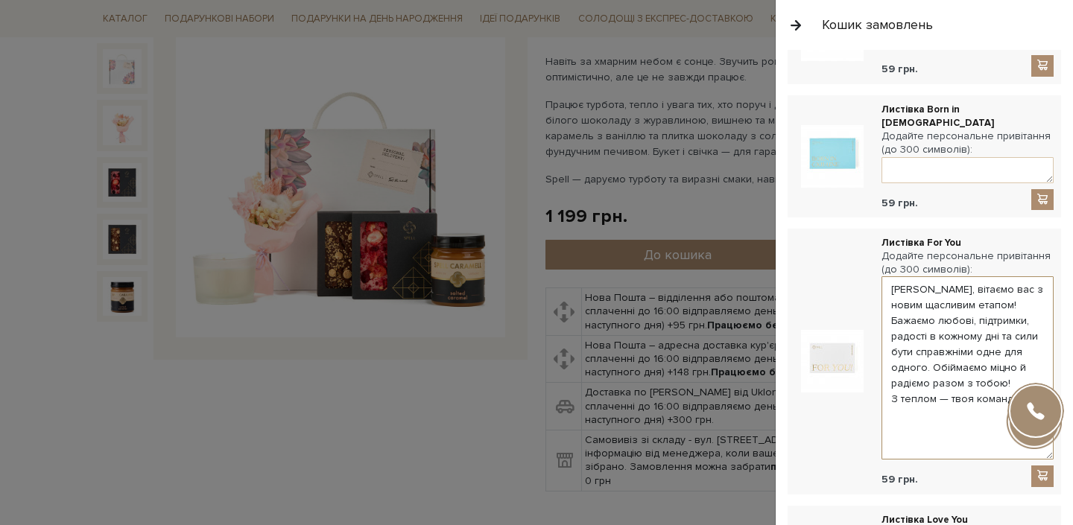
click at [914, 390] on textarea "Русланко, вітаємо вас з новим щасливим етапом! Бажаємо любові, підтримки, радос…" at bounding box center [968, 367] width 172 height 183
click at [912, 389] on textarea "Русланко, вітаємо вас з новим щасливим етапом! Бажаємо любові, підтримки, радос…" at bounding box center [968, 367] width 172 height 183
click at [954, 385] on textarea "Русланко, вітаємо вас з новим щасливим етапом! Бажаємо любові, підтримки, радос…" at bounding box center [968, 367] width 172 height 183
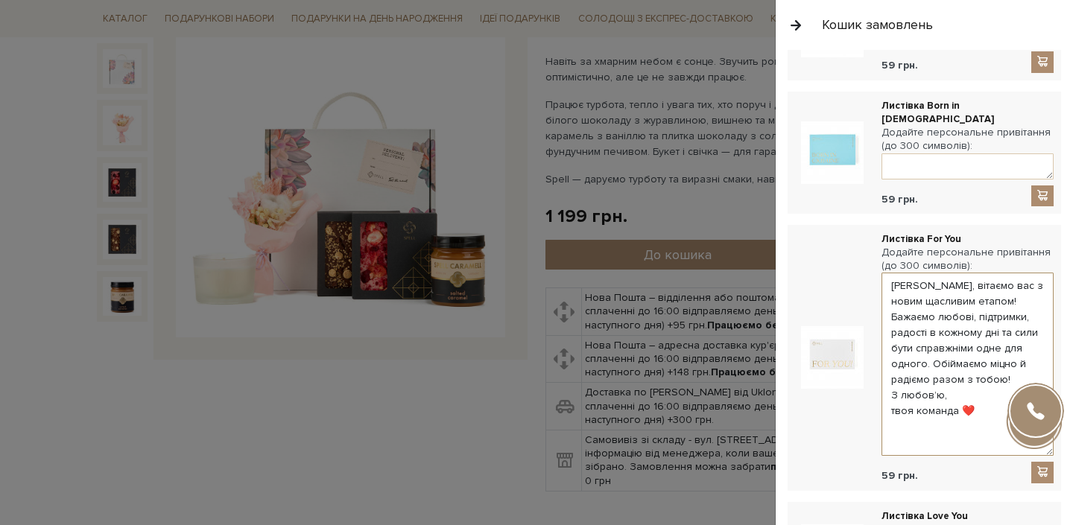
scroll to position [857, 0]
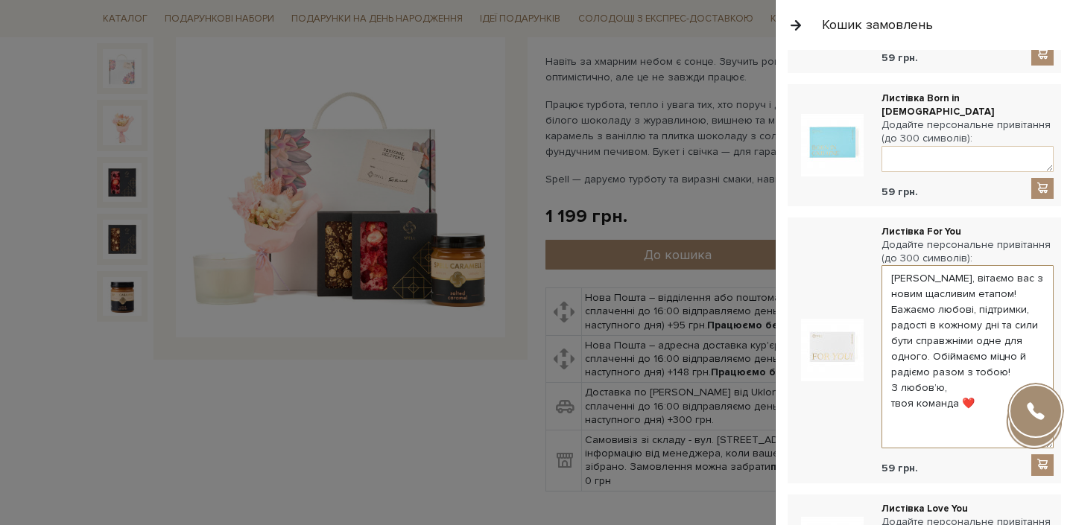
click at [1002, 371] on textarea "Русланко, вітаємо вас з новим щасливим етапом! Бажаємо любові, підтримки, радос…" at bounding box center [968, 356] width 172 height 183
click at [992, 367] on textarea "Русланко, вітаємо вас з новим щасливим етапом! Бажаємо любові, підтримки, радос…" at bounding box center [968, 356] width 172 height 183
click at [982, 349] on textarea "Русланко, вітаємо вас з новим щасливим етапом! Бажаємо любові, підтримки, радос…" at bounding box center [968, 356] width 172 height 183
click at [981, 363] on textarea "Русланко, вітаємо вас з новим щасливим етапом! Бажаємо любові, підтримки, радос…" at bounding box center [968, 356] width 172 height 183
click at [979, 279] on textarea "Русланко, вітаємо вас з новим щасливим етапом! Бажаємо любові, підтримки, радос…" at bounding box center [968, 356] width 172 height 183
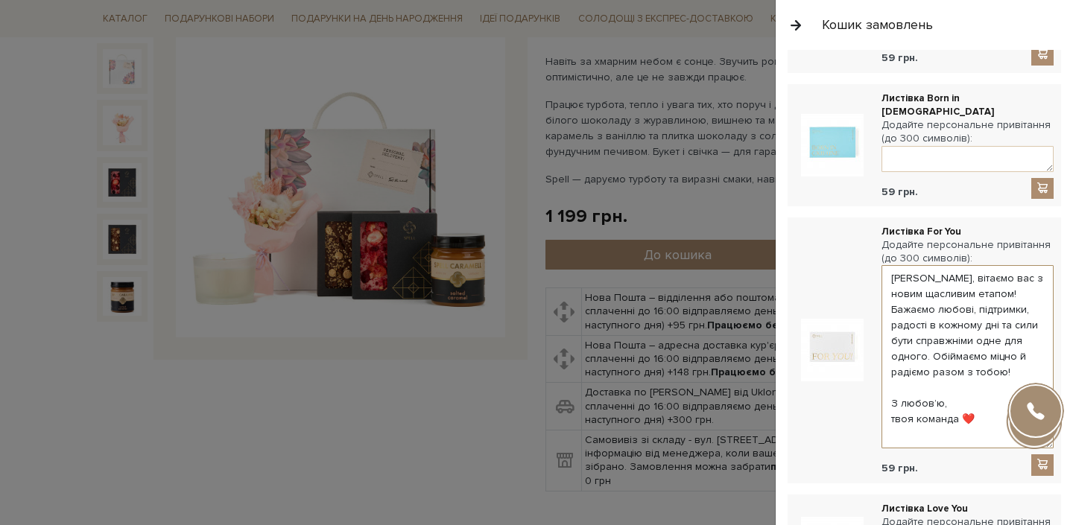
click at [983, 279] on textarea "Русланко, вітаємо вас з новим щасливим етапом! Бажаємо любові, підтримки, радос…" at bounding box center [968, 356] width 172 height 183
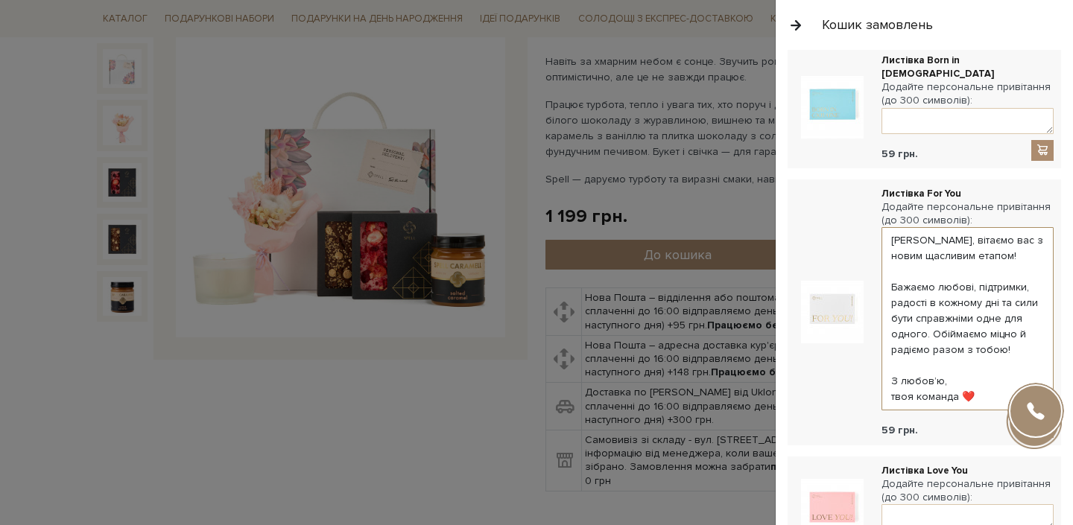
scroll to position [898, 0]
type textarea "Русланко, вітаємо вас з новим щасливим етапом! Бажаємо любові, підтримки, радос…"
click at [1037, 417] on span at bounding box center [1042, 423] width 15 height 13
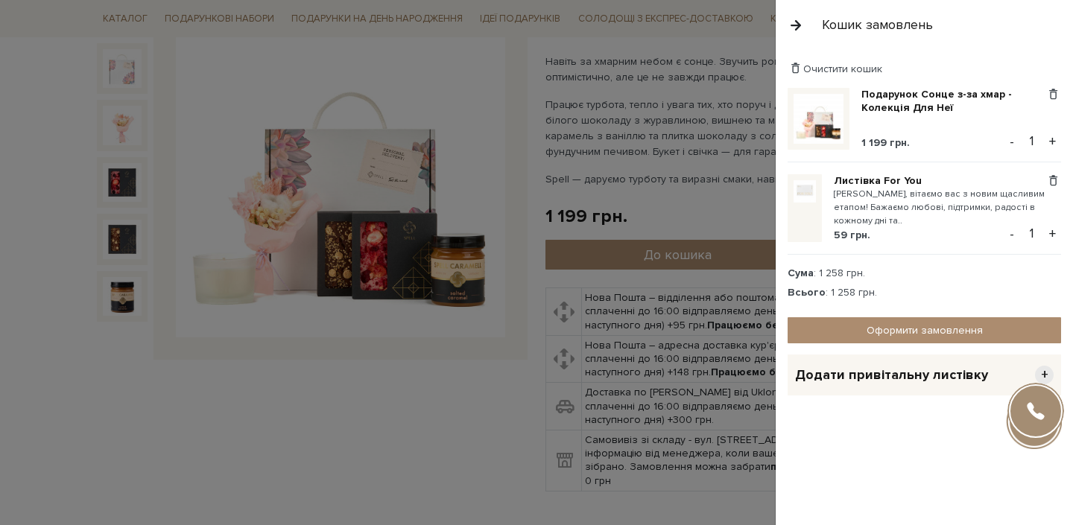
click at [860, 221] on small "[PERSON_NAME], вітаємо вас з новим щасливим етапом! Бажаємо любові, підтримки, …" at bounding box center [940, 208] width 212 height 41
click at [857, 216] on small "[PERSON_NAME], вітаємо вас з новим щасливим етапом! Бажаємо любові, підтримки, …" at bounding box center [940, 208] width 212 height 41
drag, startPoint x: 860, startPoint y: 220, endPoint x: 833, endPoint y: 218, distance: 26.9
click at [833, 218] on div "Листівка For You Русланко, вітаємо вас з новим щасливим етапом! Бажаємо любові,…" at bounding box center [924, 214] width 273 height 80
click at [841, 218] on small "[PERSON_NAME], вітаємо вас з новим щасливим етапом! Бажаємо любові, підтримки, …" at bounding box center [940, 208] width 212 height 41
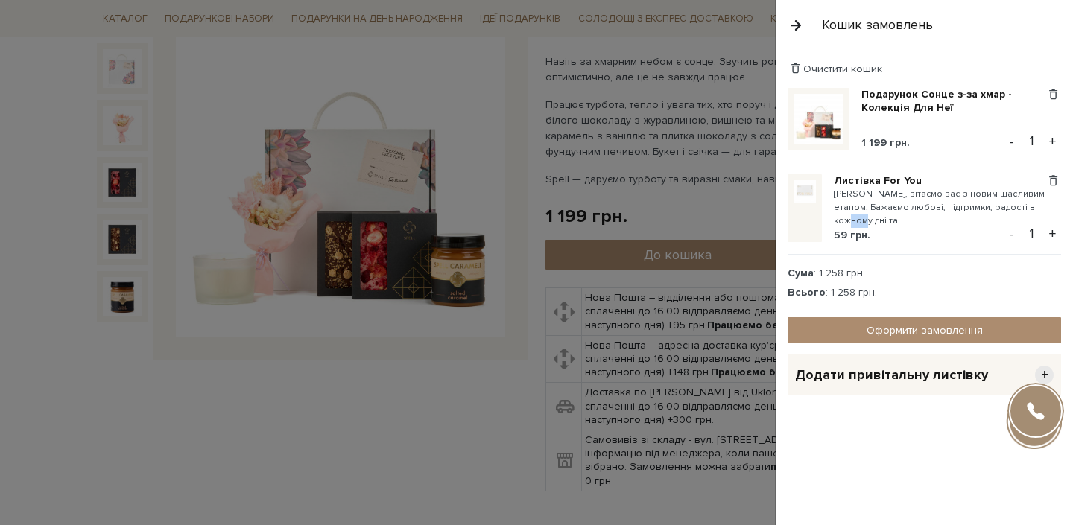
click at [841, 218] on small "[PERSON_NAME], вітаємо вас з новим щасливим етапом! Бажаємо любові, підтримки, …" at bounding box center [940, 208] width 212 height 41
click at [848, 219] on small "[PERSON_NAME], вітаємо вас з новим щасливим етапом! Бажаємо любові, підтримки, …" at bounding box center [940, 208] width 212 height 41
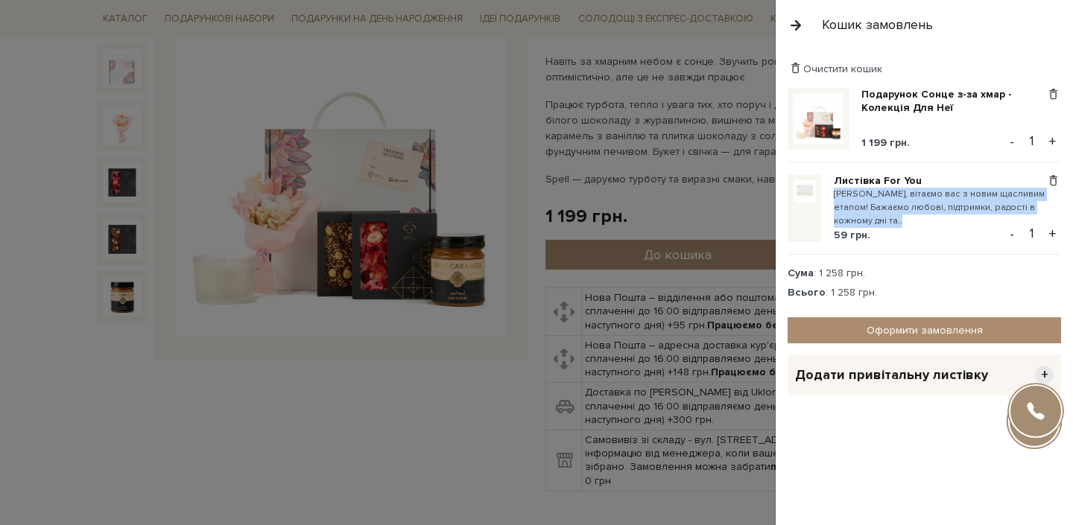
click at [852, 225] on small "[PERSON_NAME], вітаємо вас з новим щасливим етапом! Бажаємо любові, підтримки, …" at bounding box center [940, 208] width 212 height 41
click at [852, 214] on small "[PERSON_NAME], вітаємо вас з новим щасливим етапом! Бажаємо любові, підтримки, …" at bounding box center [940, 208] width 212 height 41
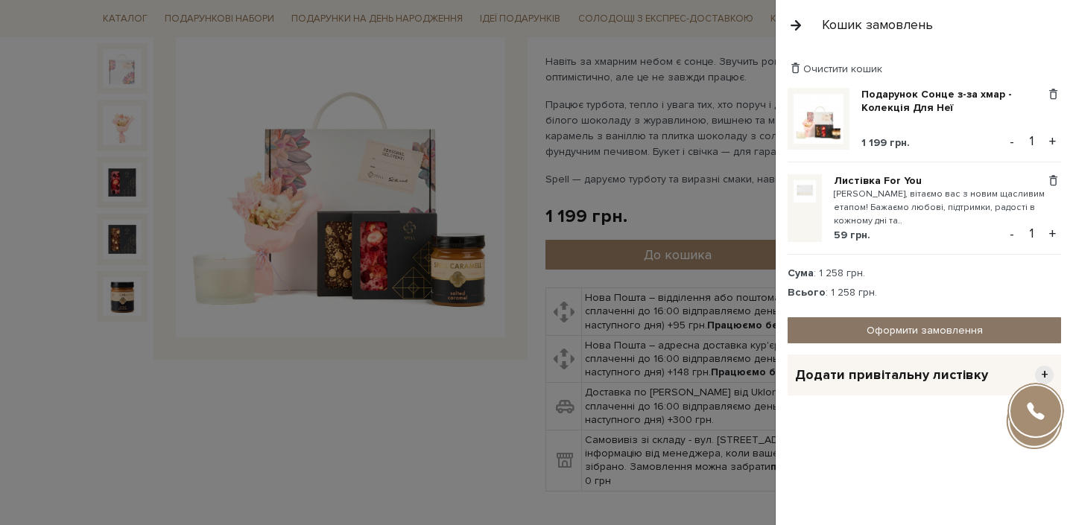
click at [883, 317] on link "Оформити замовлення" at bounding box center [924, 330] width 273 height 26
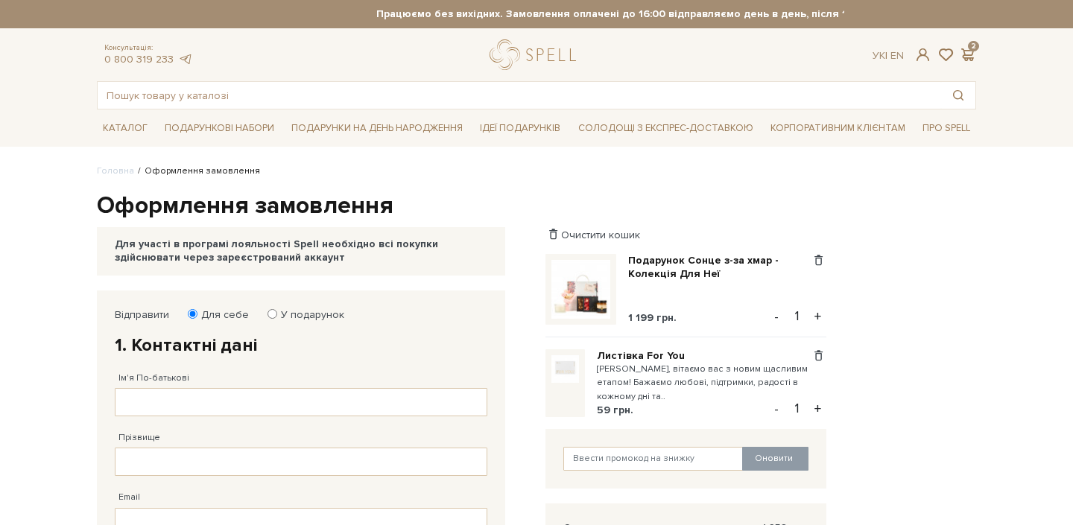
click at [585, 386] on link at bounding box center [564, 383] width 39 height 68
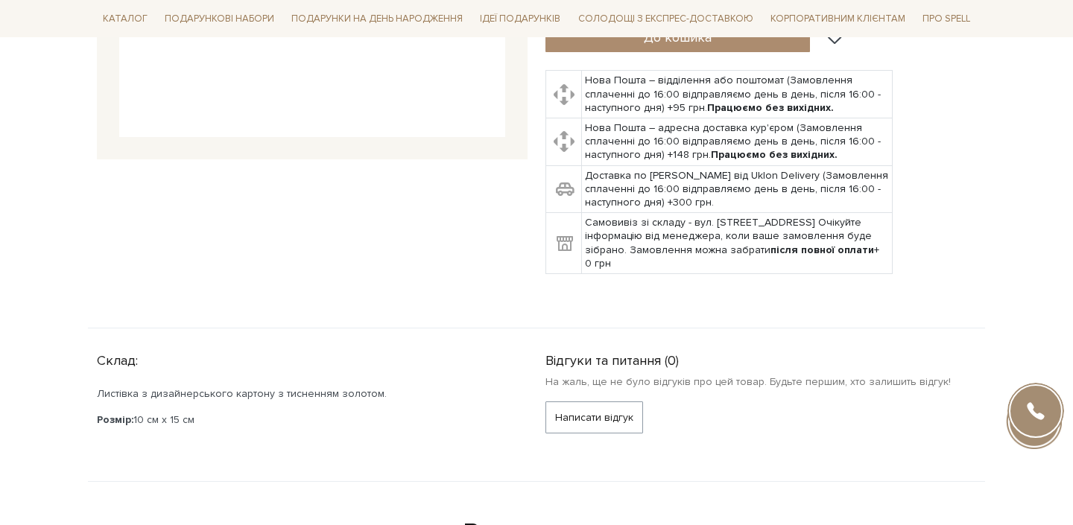
scroll to position [674, 0]
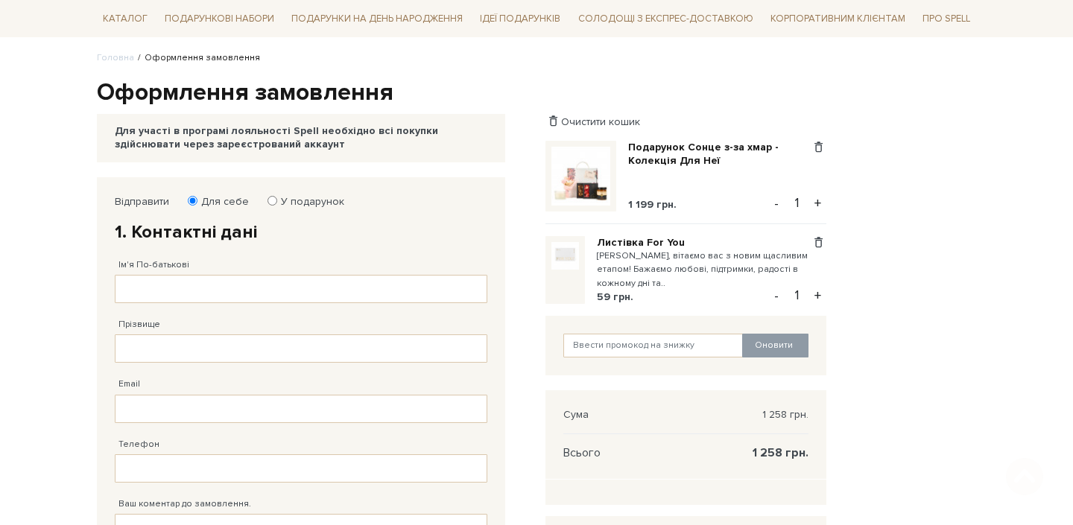
scroll to position [118, 0]
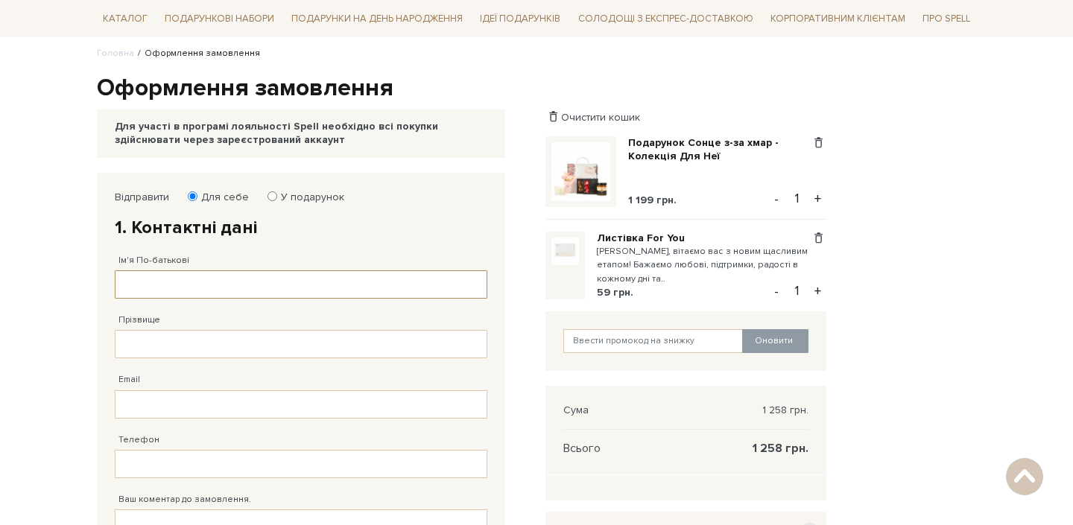
click at [139, 291] on input "Ім'я По-батькові" at bounding box center [301, 285] width 373 height 28
click at [268, 197] on input "У подарунок" at bounding box center [273, 197] width 10 height 10
radio input "true"
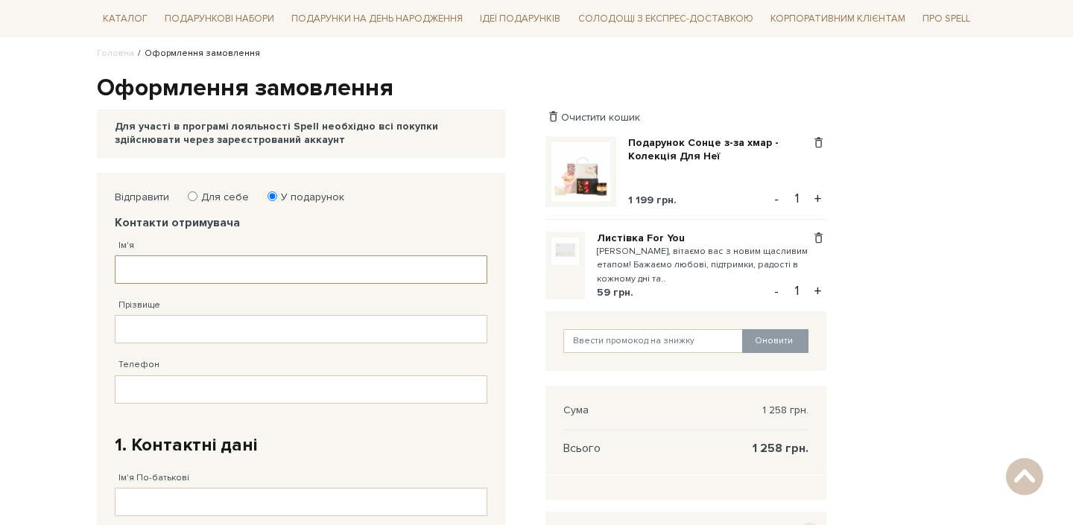
click at [223, 264] on input "Ім'я" at bounding box center [301, 270] width 373 height 28
click at [169, 243] on div "Ім'я Заповніть поле!" at bounding box center [301, 250] width 373 height 68
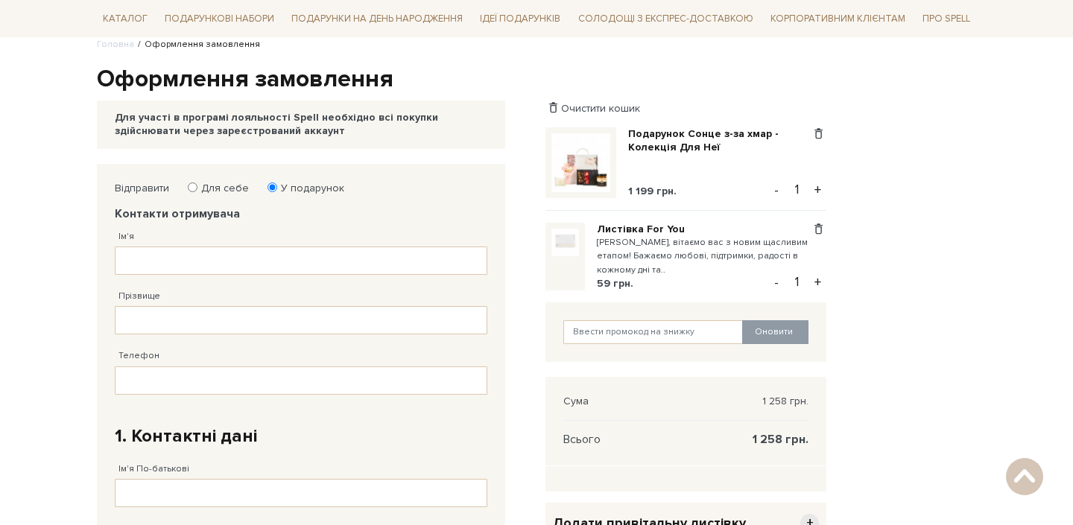
scroll to position [101, 0]
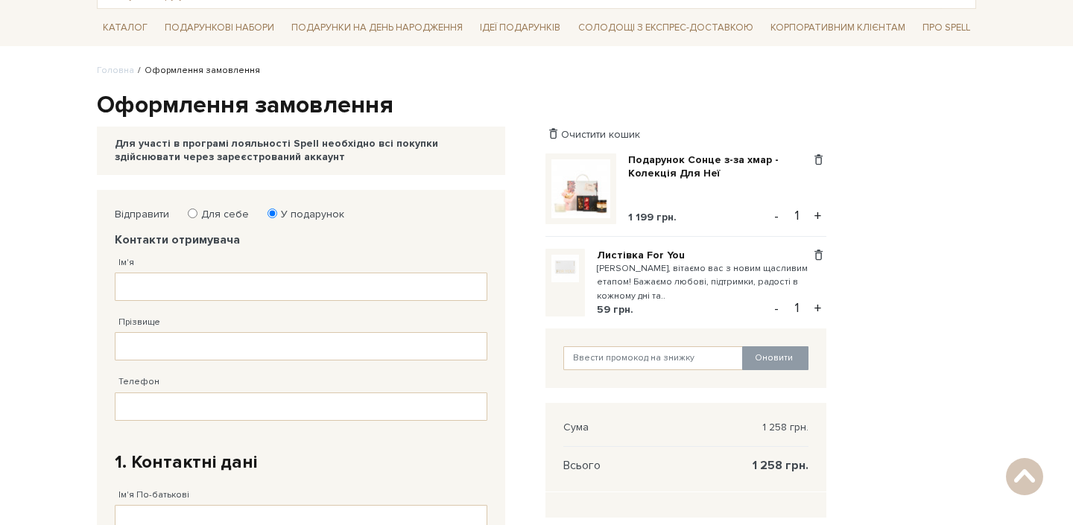
click at [209, 258] on div "Ім'я Заповніть поле!" at bounding box center [301, 267] width 373 height 68
click at [209, 279] on input "Ім'я" at bounding box center [301, 287] width 373 height 28
type input "[PERSON_NAME]"
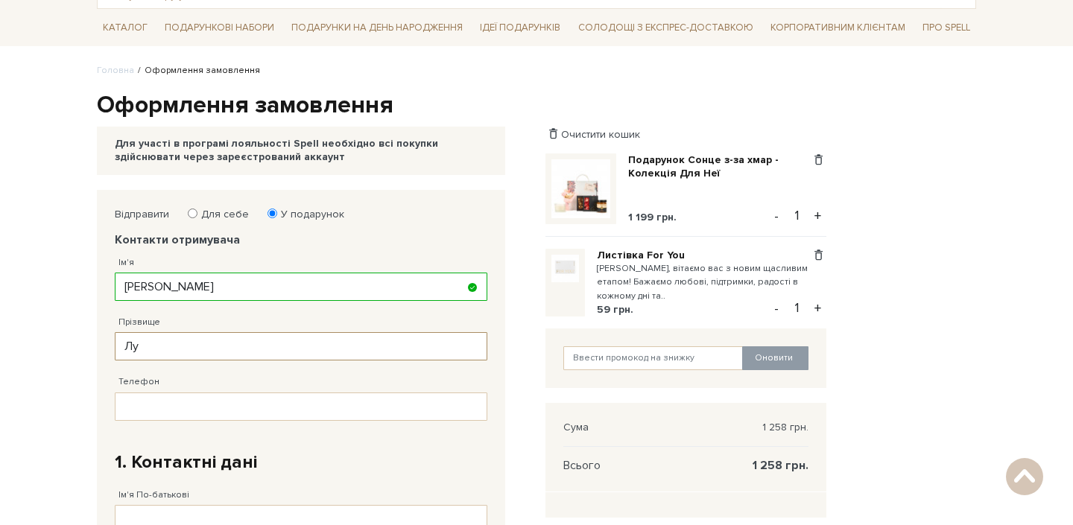
type input "[PERSON_NAME]"
click at [195, 400] on input "Телефон" at bounding box center [301, 407] width 373 height 28
type input "[PHONE_NUMBER]"
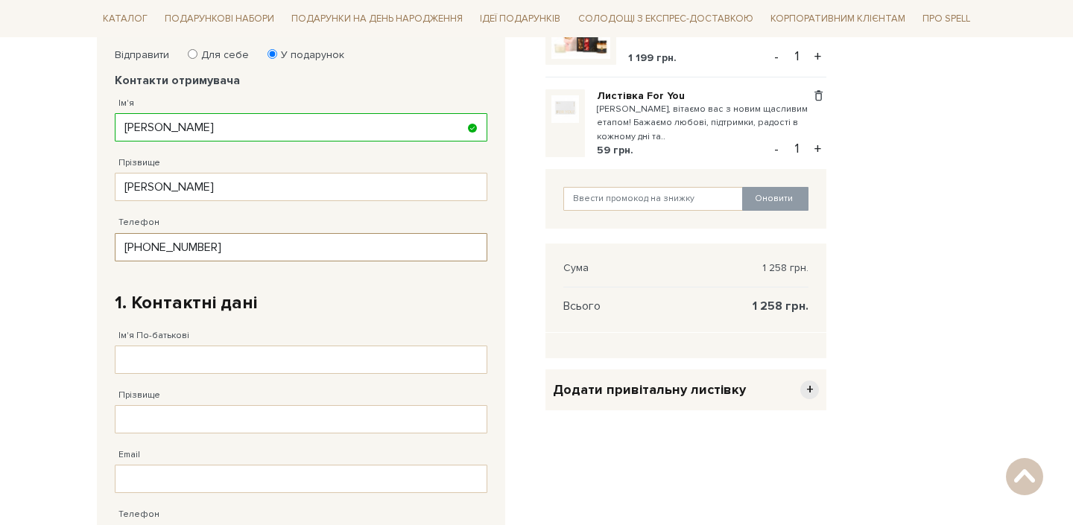
scroll to position [262, 0]
click at [182, 358] on input "Ім'я По-батькові" at bounding box center [301, 358] width 373 height 28
type input "[PERSON_NAME]"
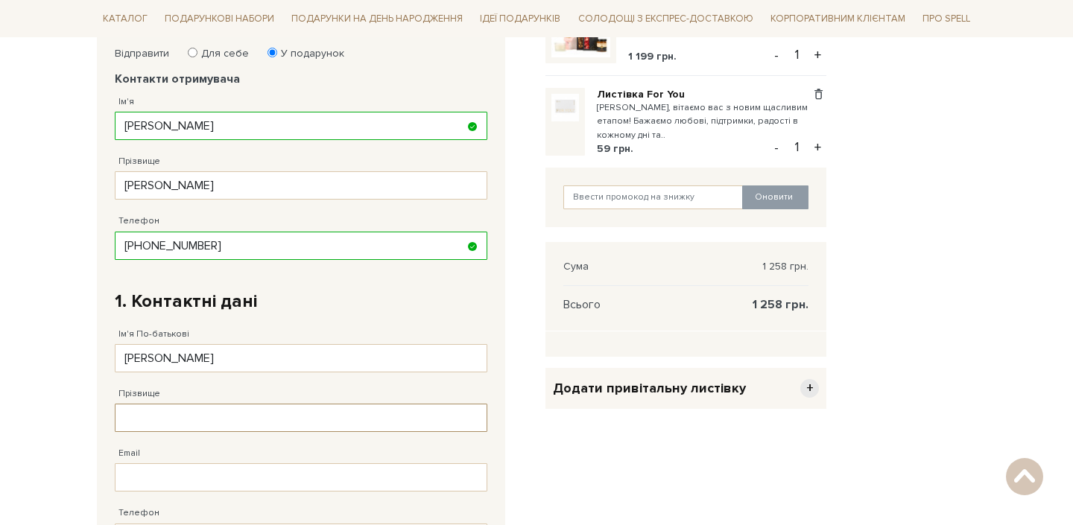
click at [157, 427] on input "Прізвище" at bounding box center [301, 418] width 373 height 28
type input "В"
type input "Дімова"
click at [141, 455] on div "Email Адрес уже зареєстровано! Некорректна адреса!" at bounding box center [301, 462] width 373 height 60
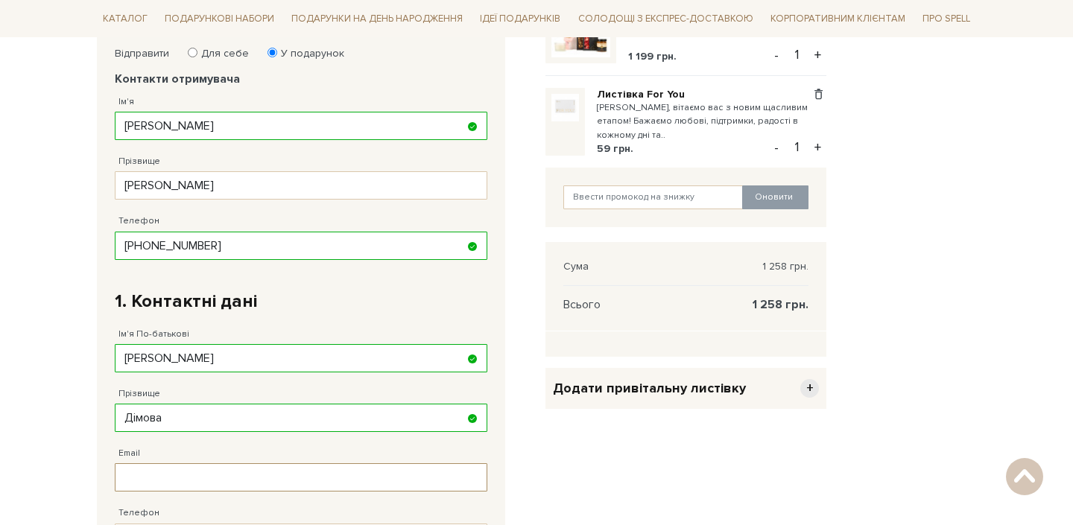
click at [141, 469] on input "Email" at bounding box center [301, 478] width 373 height 28
type input "[EMAIL_ADDRESS][DOMAIN_NAME]"
type input "[PHONE_NUMBER]"
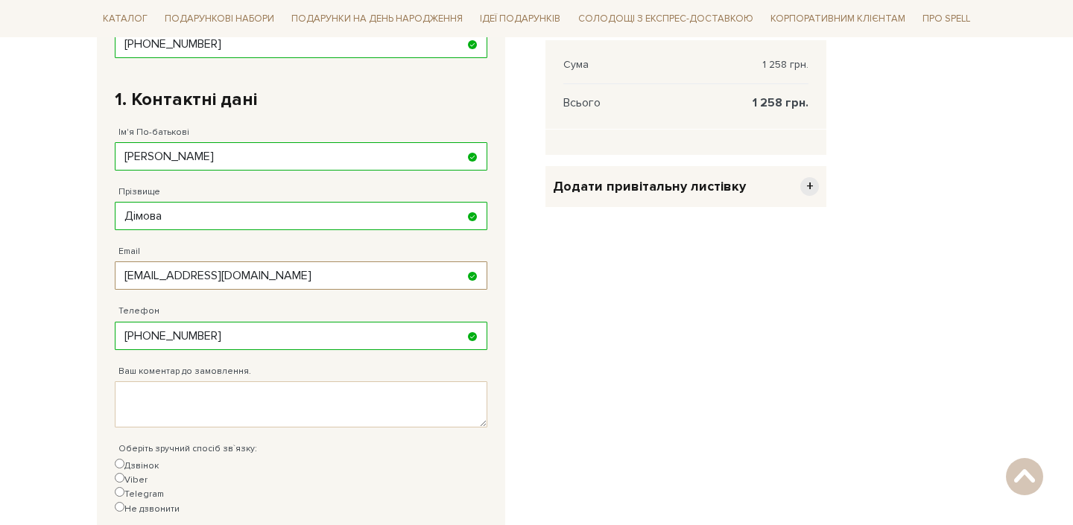
scroll to position [465, 0]
click at [243, 388] on textarea "Ваш коментар до замовлення." at bounding box center [301, 403] width 373 height 46
click at [240, 428] on div "Оберіть зручний спосіб зв`язку: Дзвінок Viber Telegram Не дзвонити" at bounding box center [301, 470] width 373 height 89
click at [235, 413] on textarea "Ваш коментар до замовлення." at bounding box center [301, 403] width 373 height 46
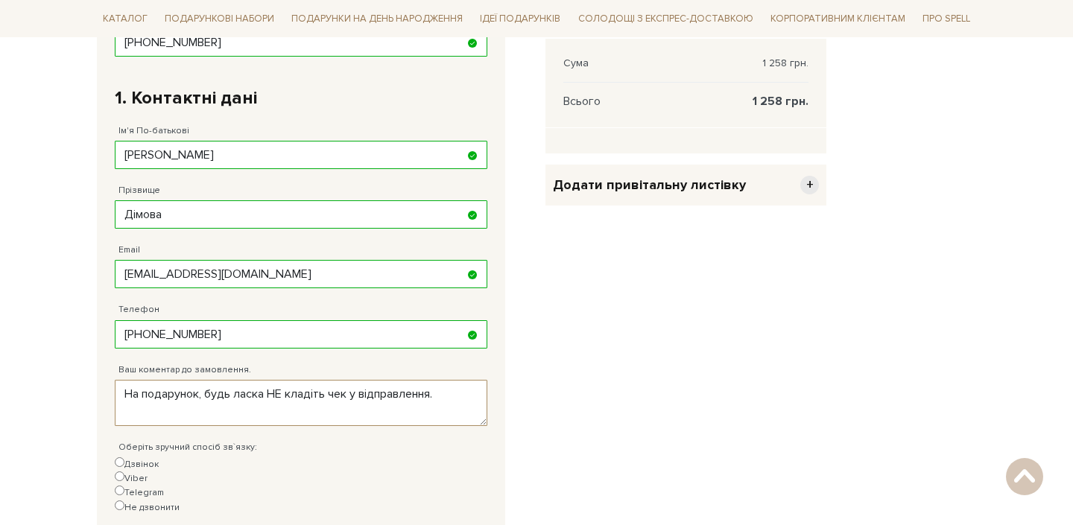
type textarea "На подарунок, будь ласка НЕ кладіть чек у відправлення."
click at [124, 501] on input "Не дзвонити" at bounding box center [120, 506] width 10 height 10
radio input "true"
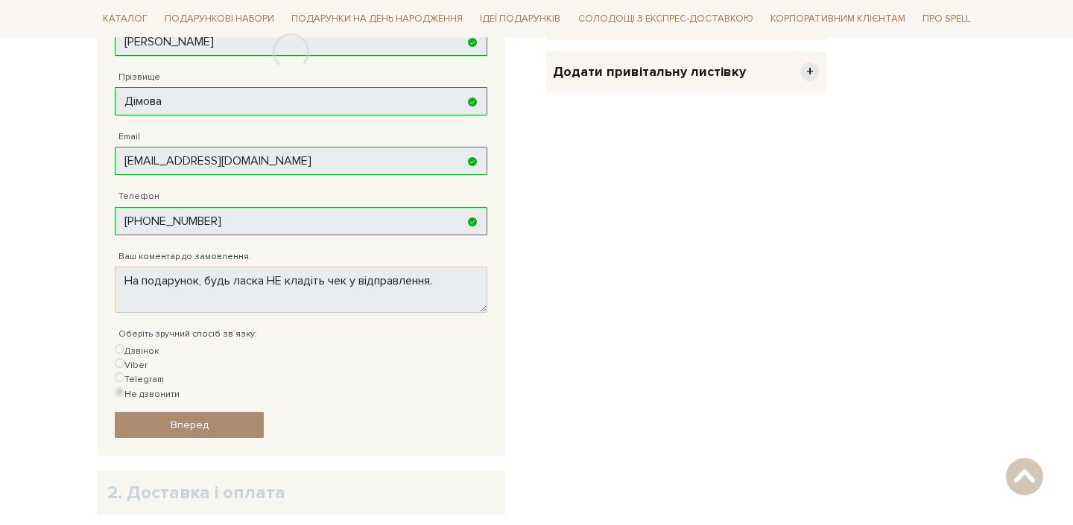
scroll to position [593, 0]
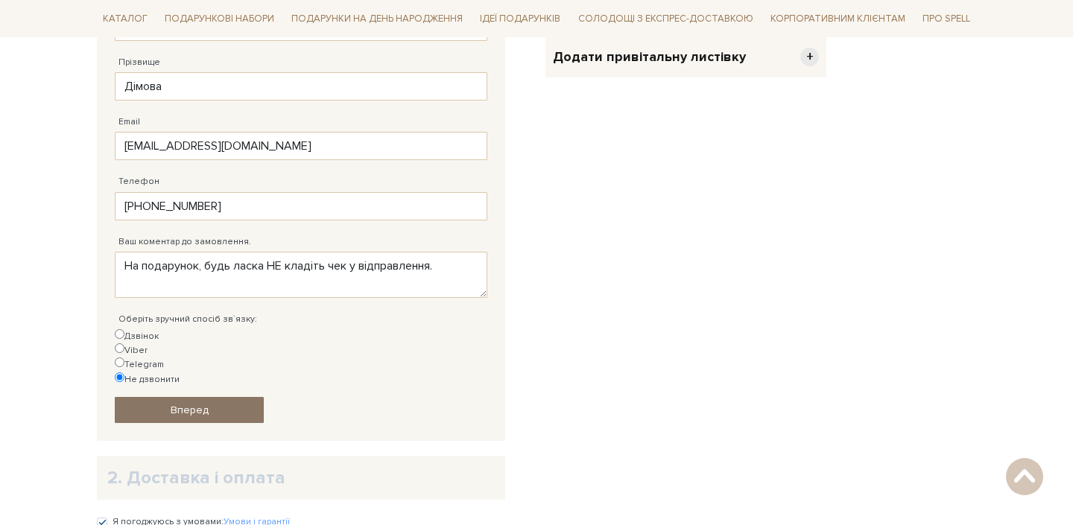
click at [186, 404] on span "Вперед" at bounding box center [190, 410] width 38 height 13
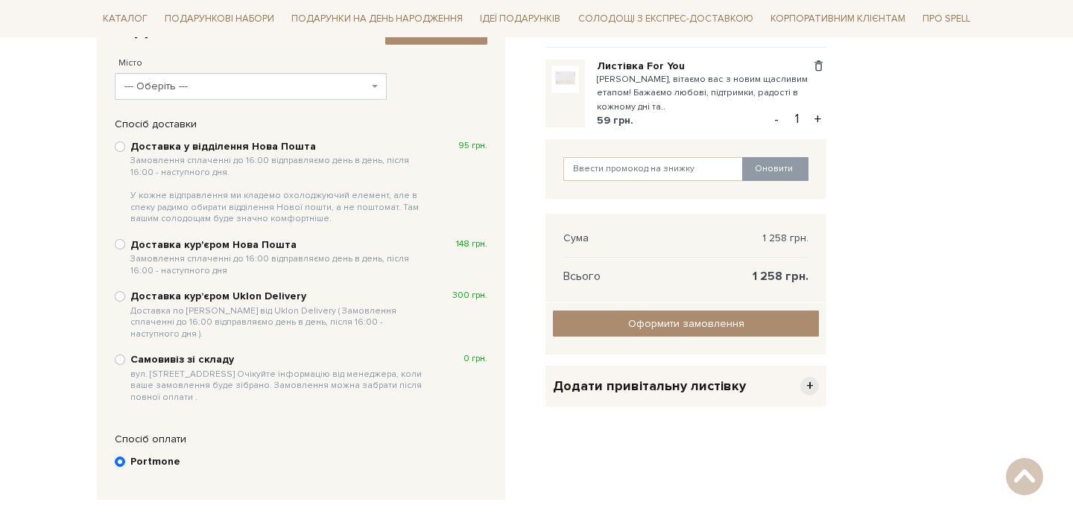
scroll to position [292, 0]
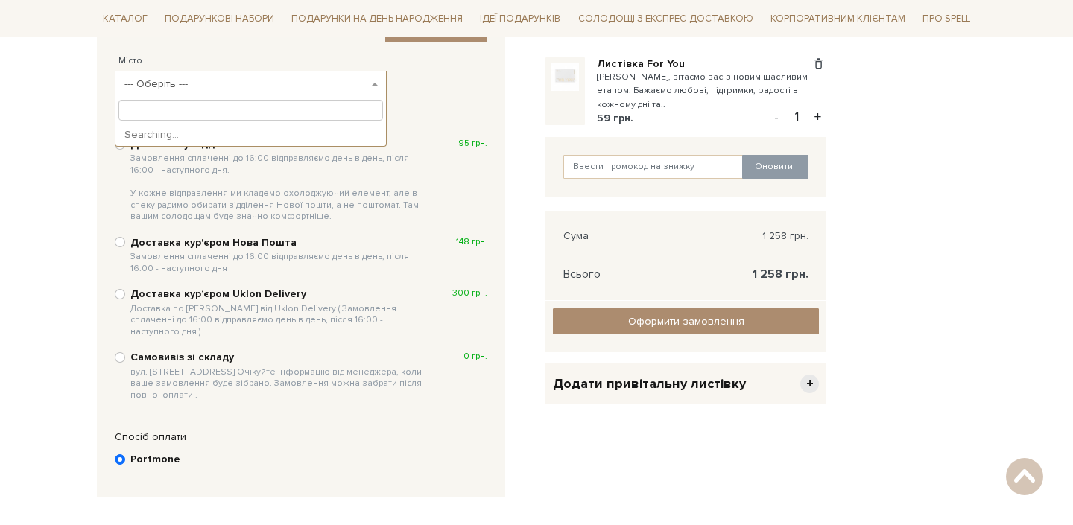
click at [148, 87] on span "--- Оберіть ---" at bounding box center [246, 84] width 244 height 15
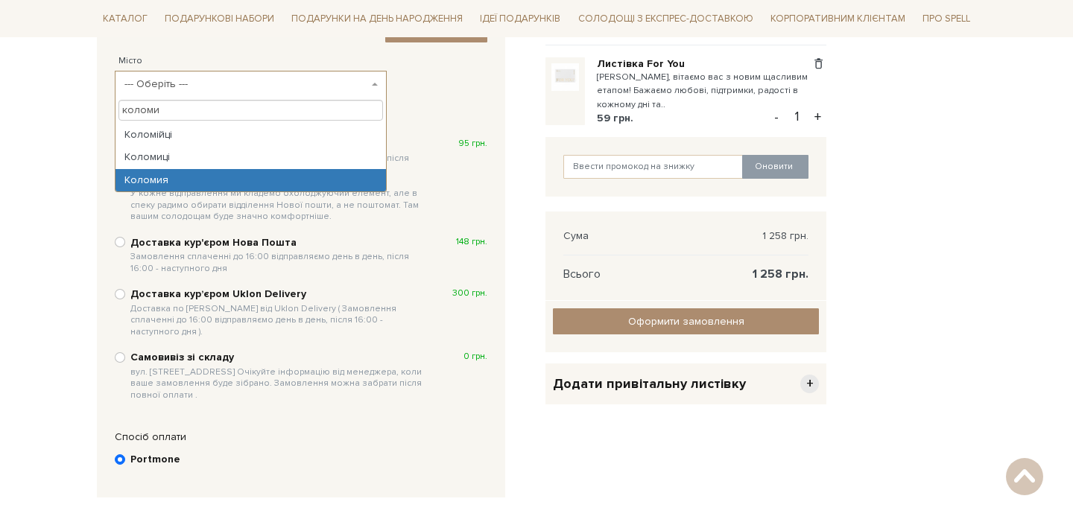
type input "коломи"
select select "Коломия"
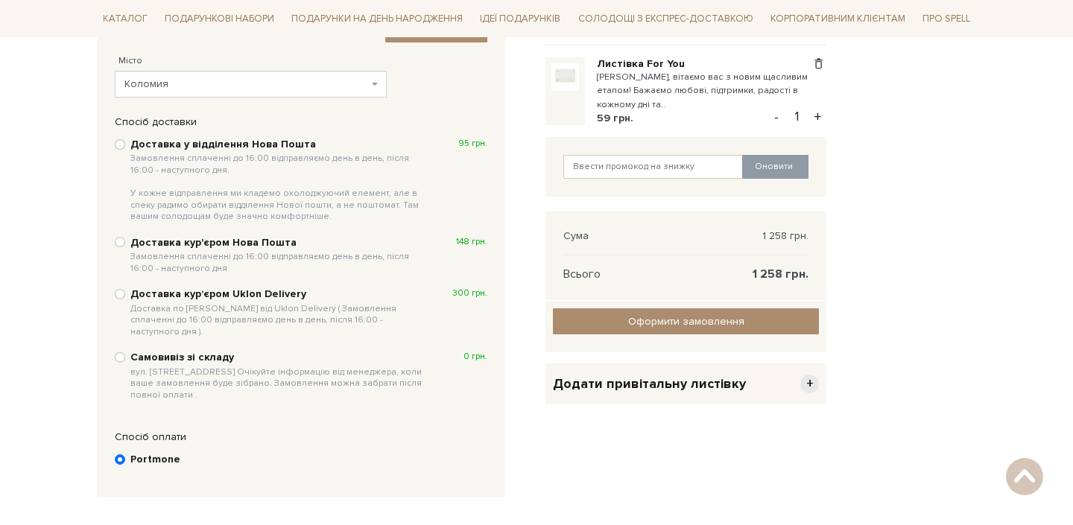
click at [213, 142] on b "Доставка у відділення Нова Пошта Замовлення сплаченні до 16:00 відправляємо ден…" at bounding box center [278, 180] width 297 height 85
click at [125, 142] on input "Доставка у відділення Нова Пошта Замовлення сплаченні до 16:00 відправляємо ден…" at bounding box center [120, 144] width 10 height 10
radio input "true"
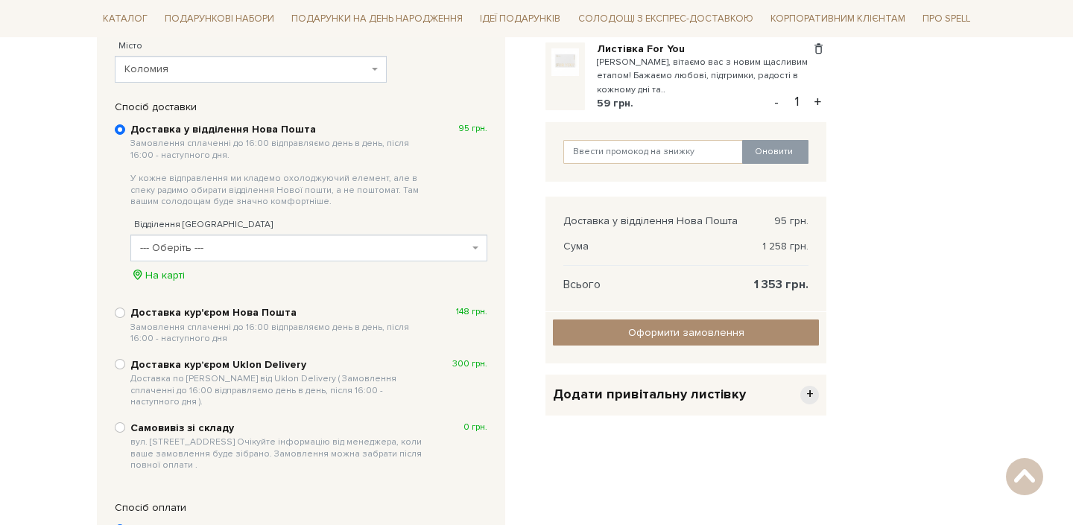
scroll to position [345, 0]
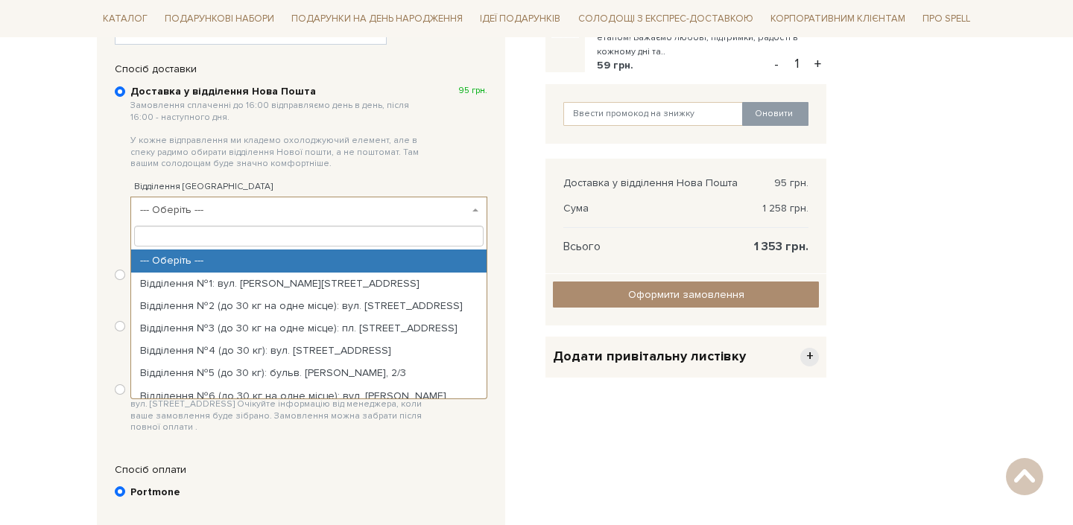
click at [320, 217] on span "--- Оберіть ---" at bounding box center [304, 210] width 329 height 15
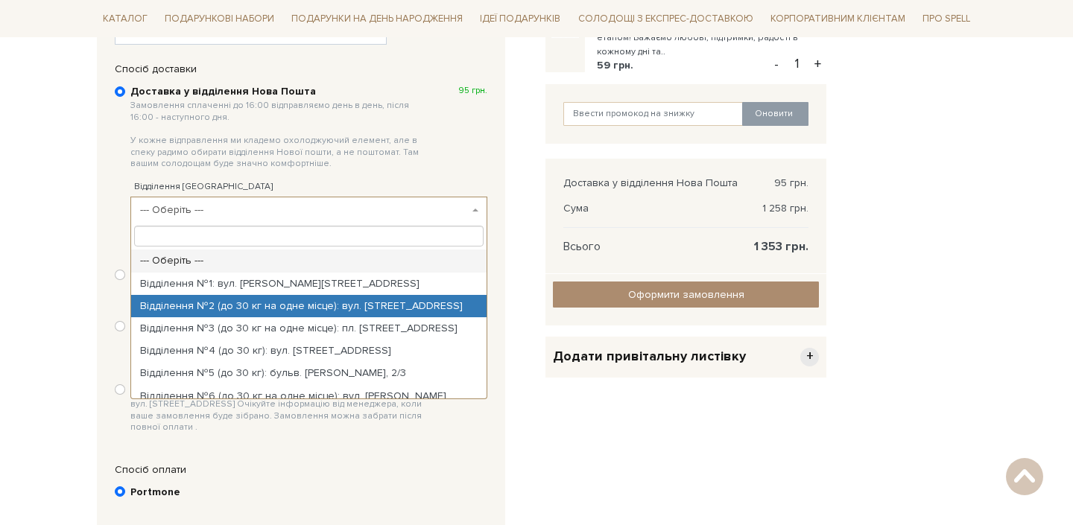
select select "Відділення №2 (до 30 кг на одне місце): вул. [STREET_ADDRESS]"
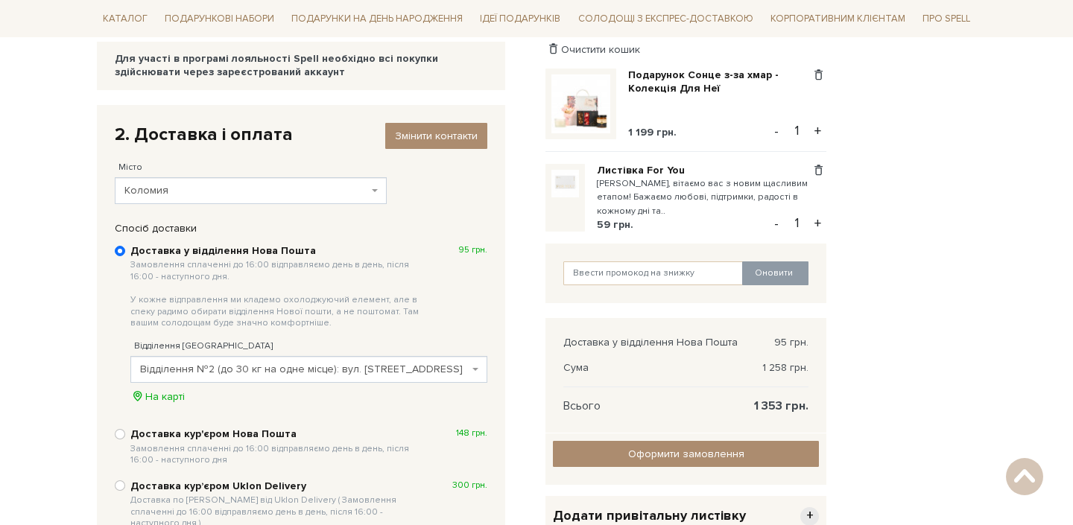
scroll to position [185, 0]
click at [642, 180] on small "[PERSON_NAME], вітаємо вас з новим щасливим етапом! Бажаємо любові, підтримки, …" at bounding box center [704, 198] width 214 height 41
click at [641, 192] on small "[PERSON_NAME], вітаємо вас з новим щасливим етапом! Бажаємо любові, підтримки, …" at bounding box center [704, 198] width 214 height 41
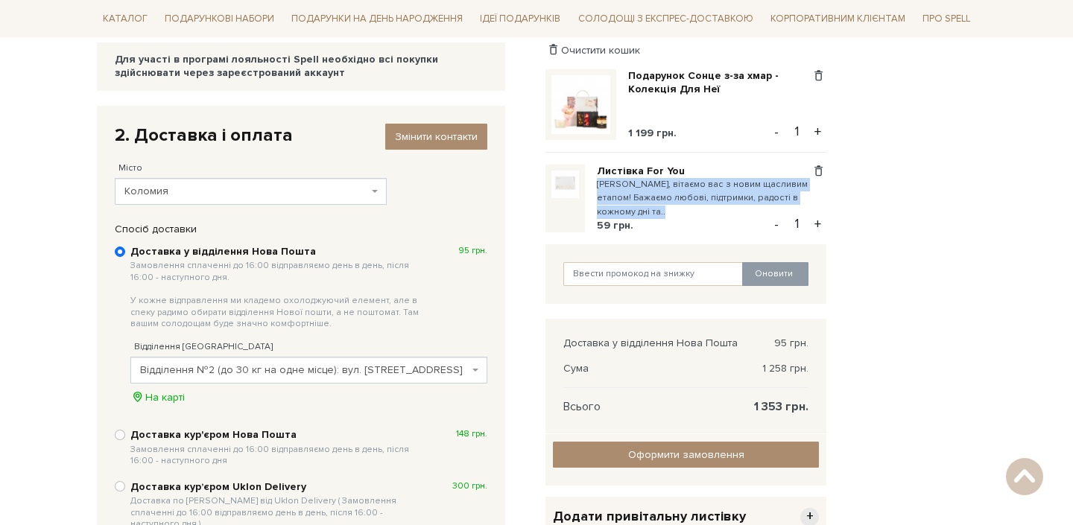
click at [641, 196] on small "[PERSON_NAME], вітаємо вас з новим щасливим етапом! Бажаємо любові, підтримки, …" at bounding box center [704, 198] width 214 height 41
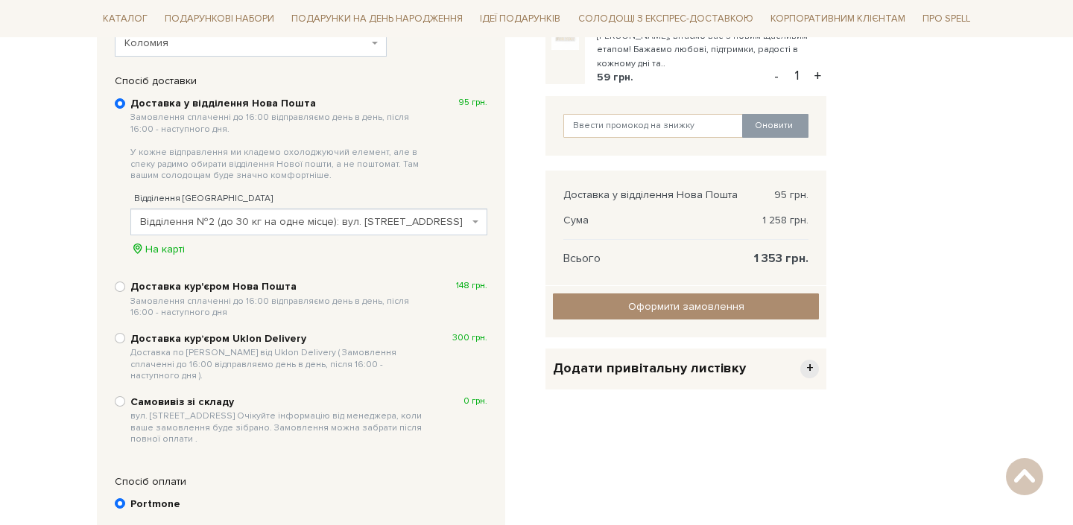
scroll to position [392, 0]
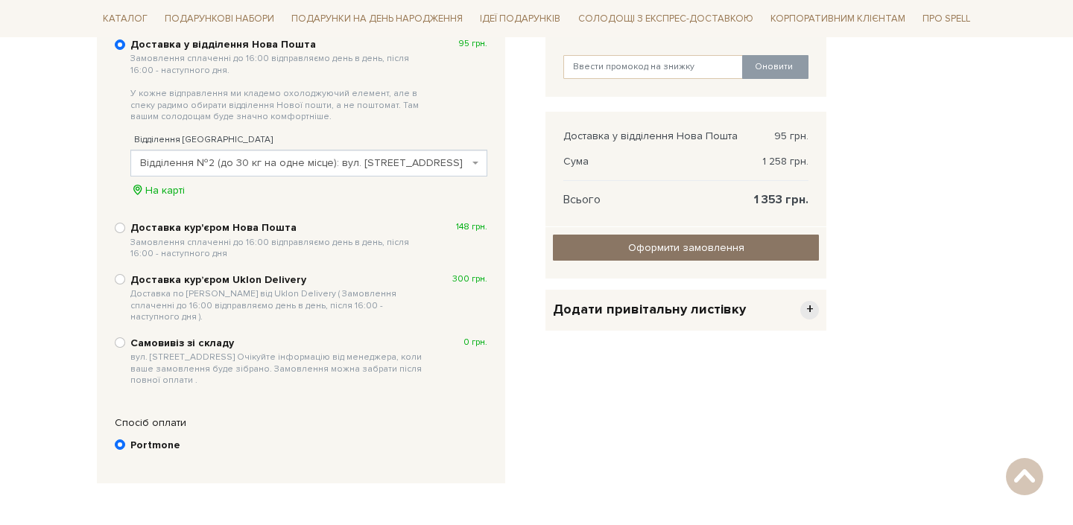
click at [646, 241] on input "Оформити замовлення" at bounding box center [686, 248] width 266 height 26
